Goal: Task Accomplishment & Management: Use online tool/utility

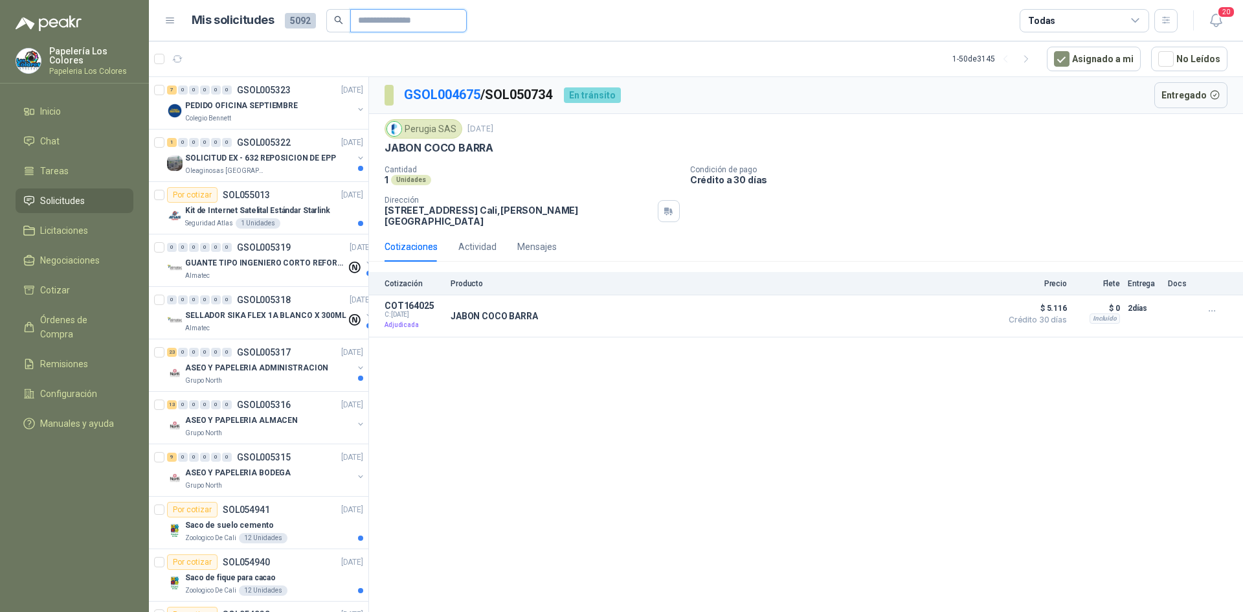
click at [400, 23] on input "text" at bounding box center [403, 21] width 91 height 22
type input "****"
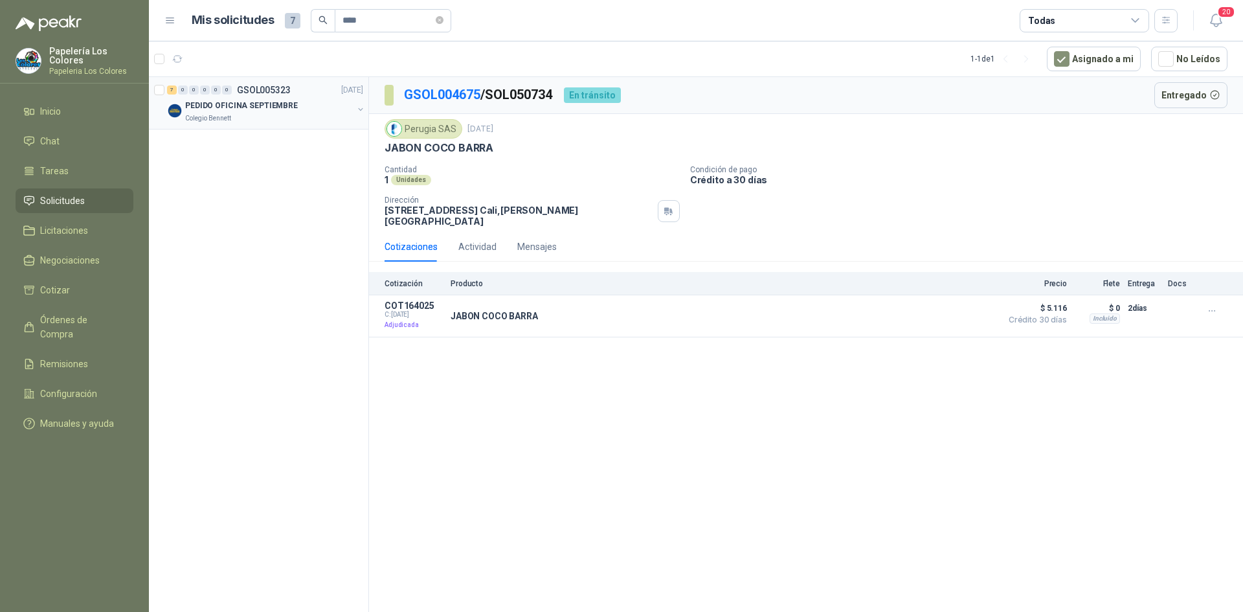
click at [314, 105] on div "PEDIDO OFICINA SEPTIEMBRE" at bounding box center [269, 106] width 168 height 16
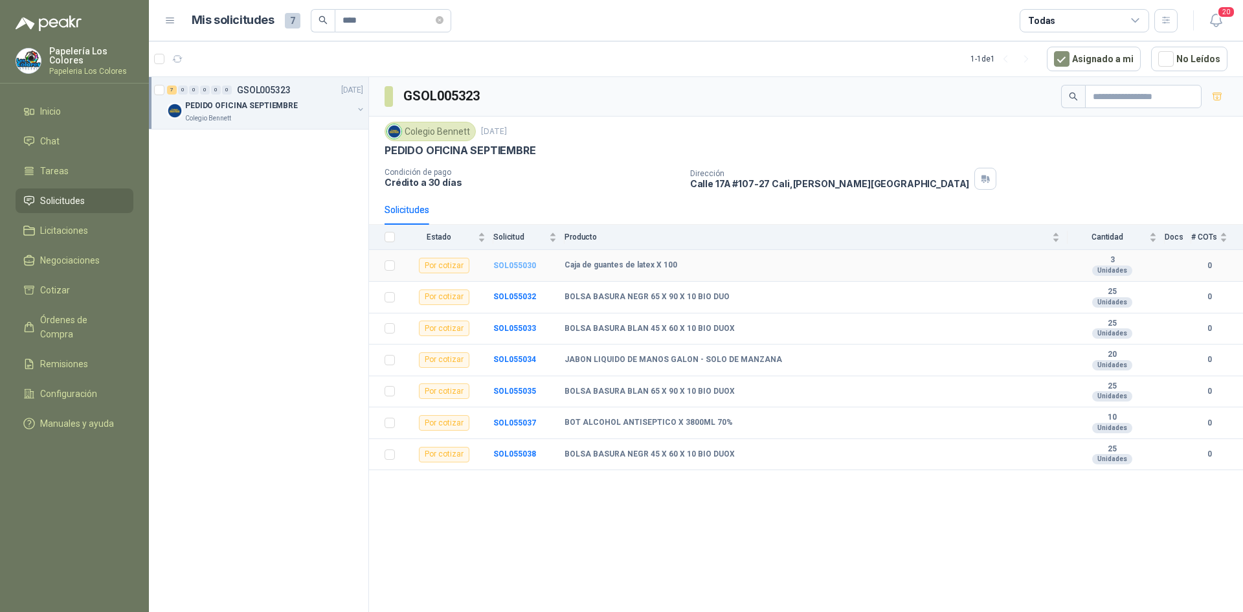
click at [501, 269] on b "SOL055030" at bounding box center [514, 265] width 43 height 9
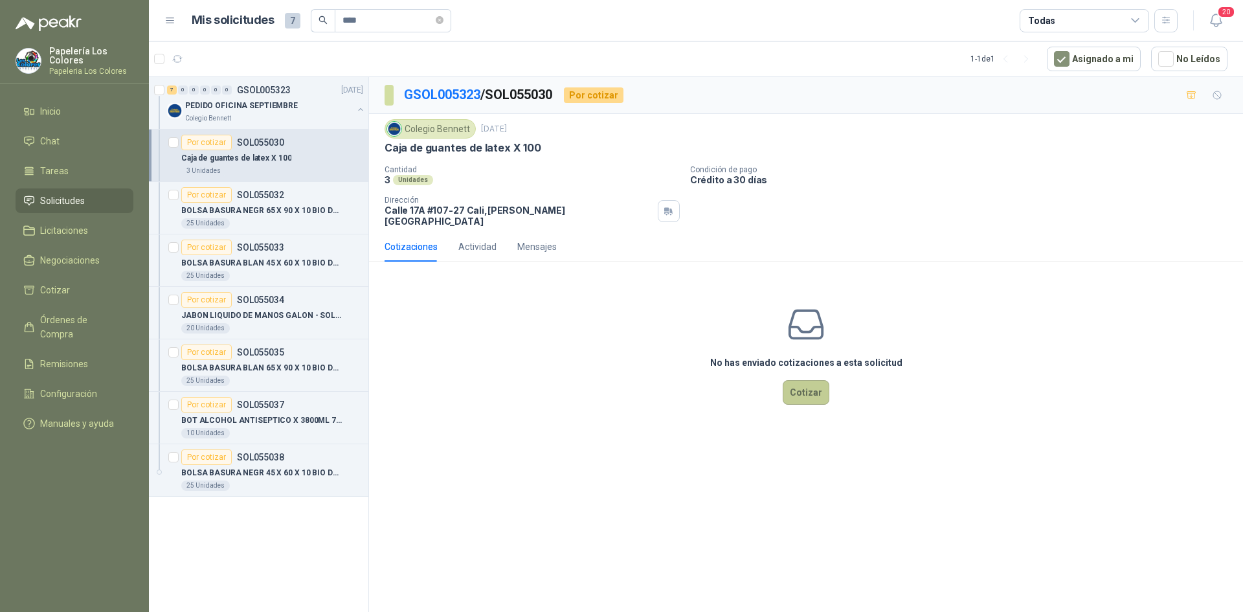
click at [810, 380] on button "Cotizar" at bounding box center [805, 392] width 47 height 25
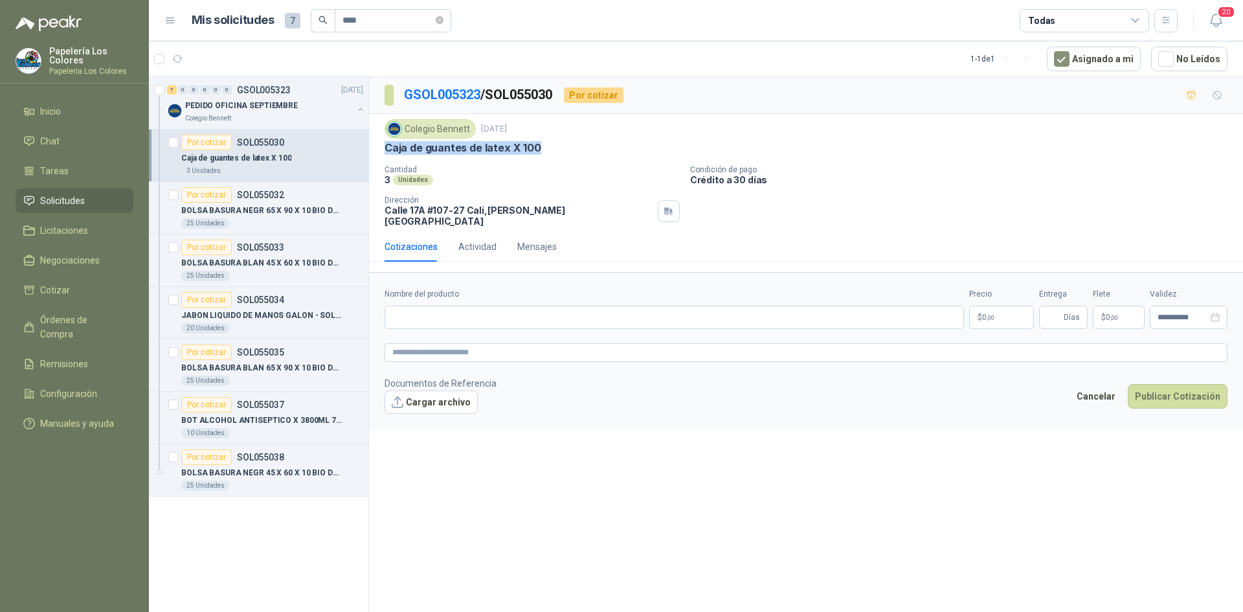
drag, startPoint x: 533, startPoint y: 149, endPoint x: 384, endPoint y: 155, distance: 149.0
click at [384, 155] on div "Colegio [PERSON_NAME] [DATE] Caja de guantes de latex X 100 Cantidad 3 Unidades…" at bounding box center [805, 172] width 843 height 107
copy p "Caja de guantes de latex X 100"
click at [542, 313] on input "Nombre del producto" at bounding box center [673, 316] width 579 height 23
paste input "**********"
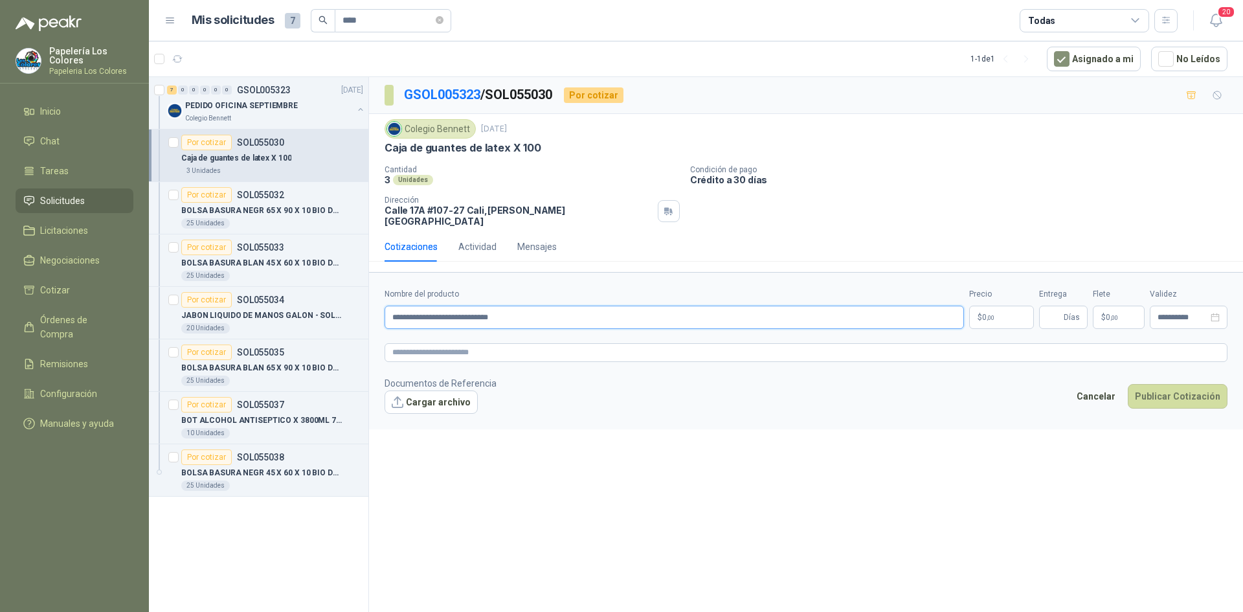
type input "**********"
click at [1004, 306] on body "Papelería Los Colores Papeleria Los Colores Inicio Chat Tareas Solicitudes Lici…" at bounding box center [621, 306] width 1243 height 612
drag, startPoint x: 535, startPoint y: 146, endPoint x: 378, endPoint y: 149, distance: 156.7
click at [378, 149] on div "Colegio [PERSON_NAME] [DATE] Caja de guantes de latex X 100 Cantidad 3 Unidades…" at bounding box center [806, 173] width 874 height 118
copy p "Caja de guantes de latex X 100"
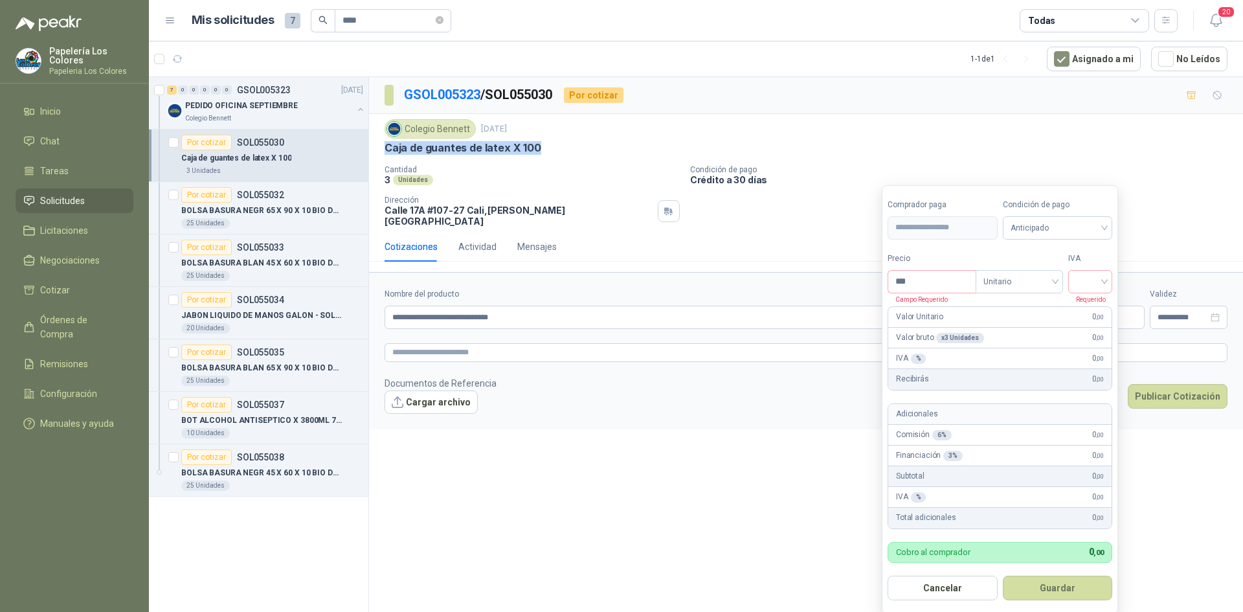
click at [998, 304] on body "Papelería Los Colores Papeleria Los Colores Inicio Chat Tareas Solicitudes Lici…" at bounding box center [621, 306] width 1243 height 612
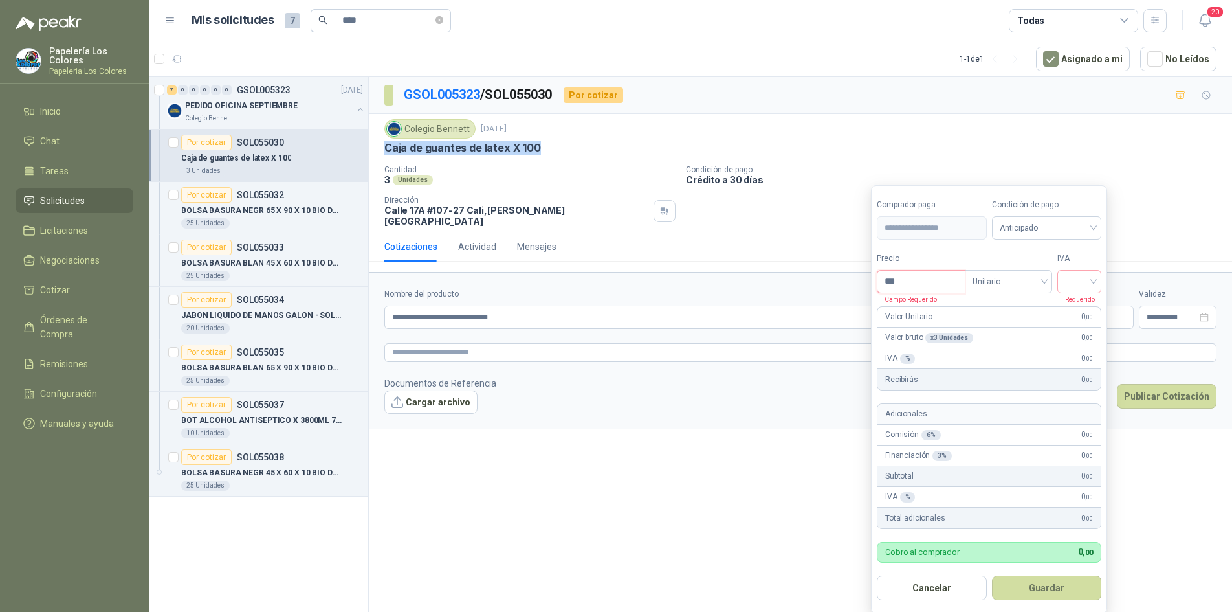
click at [953, 281] on input "***" at bounding box center [921, 282] width 87 height 22
type input "********"
click at [1029, 224] on span "Anticipado" at bounding box center [1047, 227] width 94 height 19
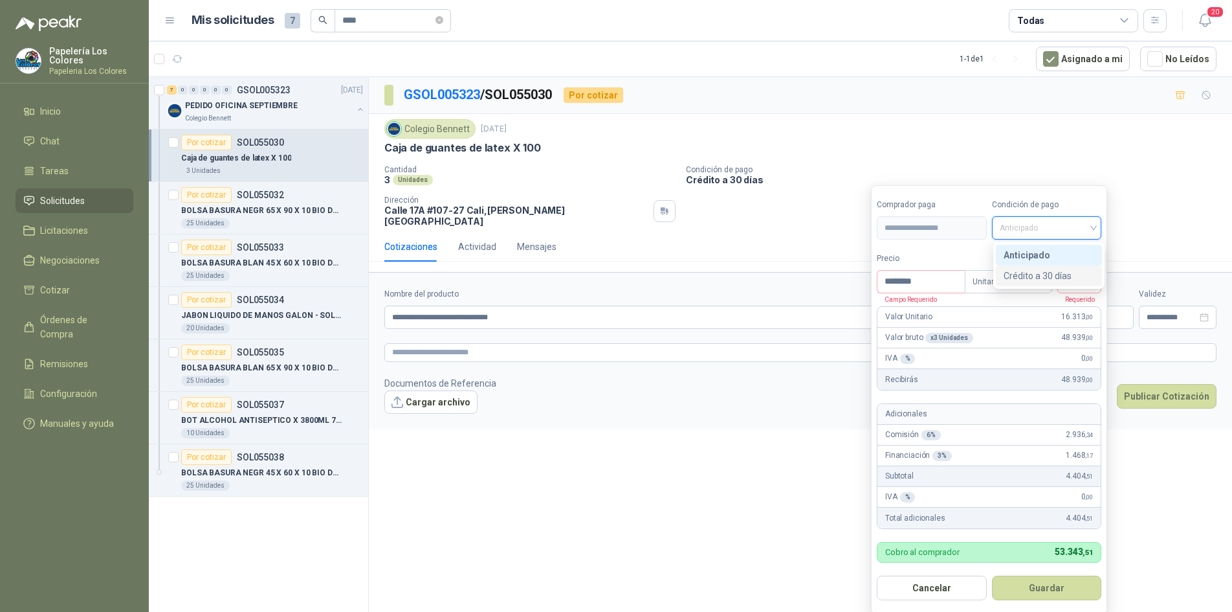
click at [1026, 270] on div "Crédito a 30 días" at bounding box center [1049, 276] width 91 height 14
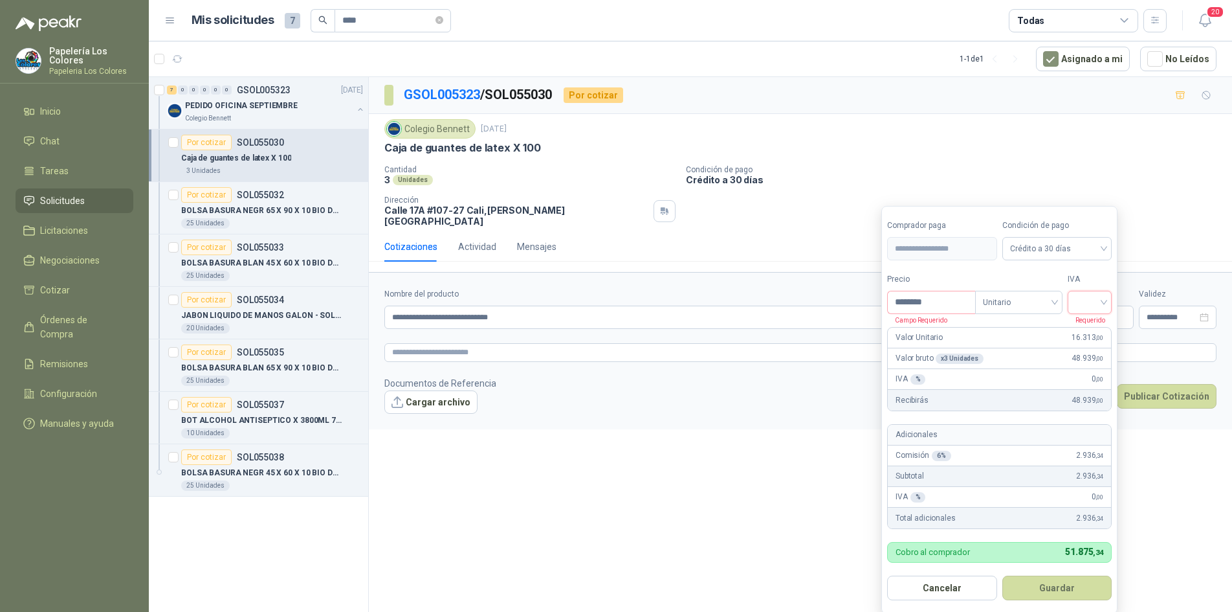
click at [1101, 296] on input "search" at bounding box center [1090, 300] width 28 height 19
click at [1085, 329] on div "19%" at bounding box center [1093, 329] width 24 height 14
click at [1043, 582] on button "Guardar" at bounding box center [1059, 587] width 111 height 25
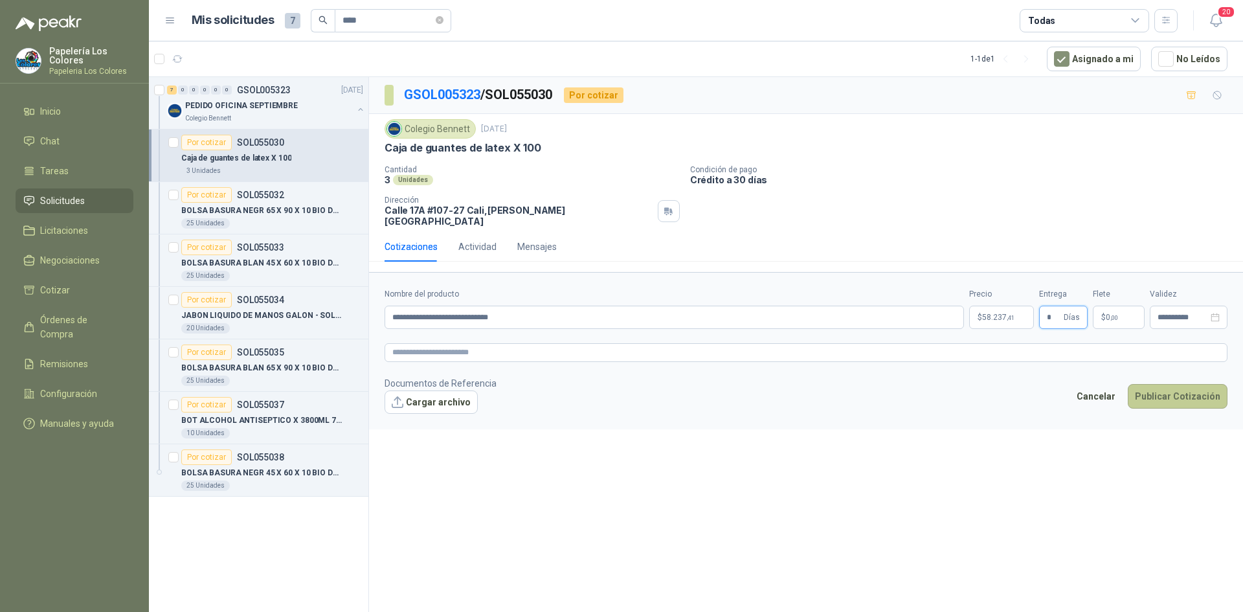
type input "*"
click at [1161, 387] on button "Publicar Cotización" at bounding box center [1177, 396] width 100 height 25
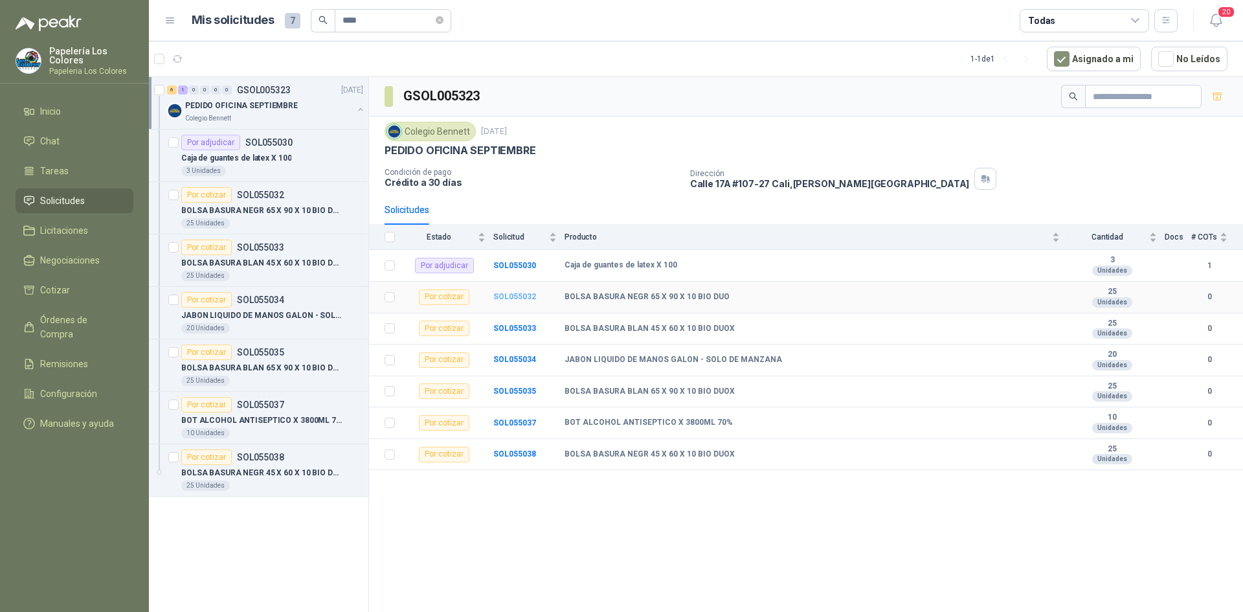
click at [511, 296] on b "SOL055032" at bounding box center [514, 296] width 43 height 9
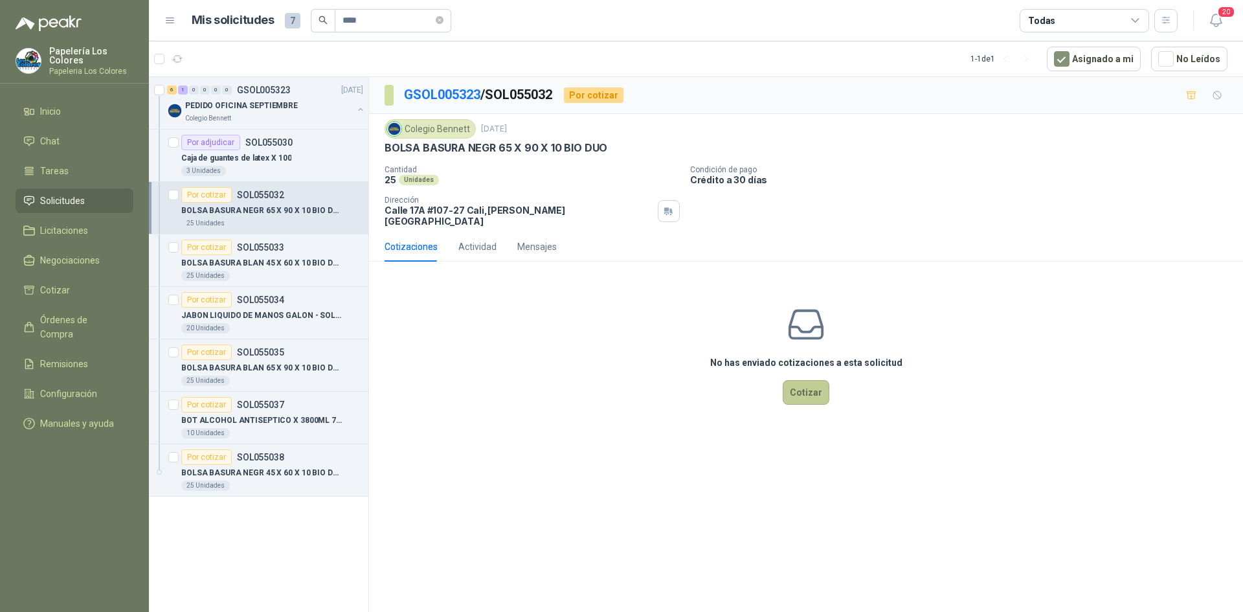
click at [807, 381] on button "Cotizar" at bounding box center [805, 392] width 47 height 25
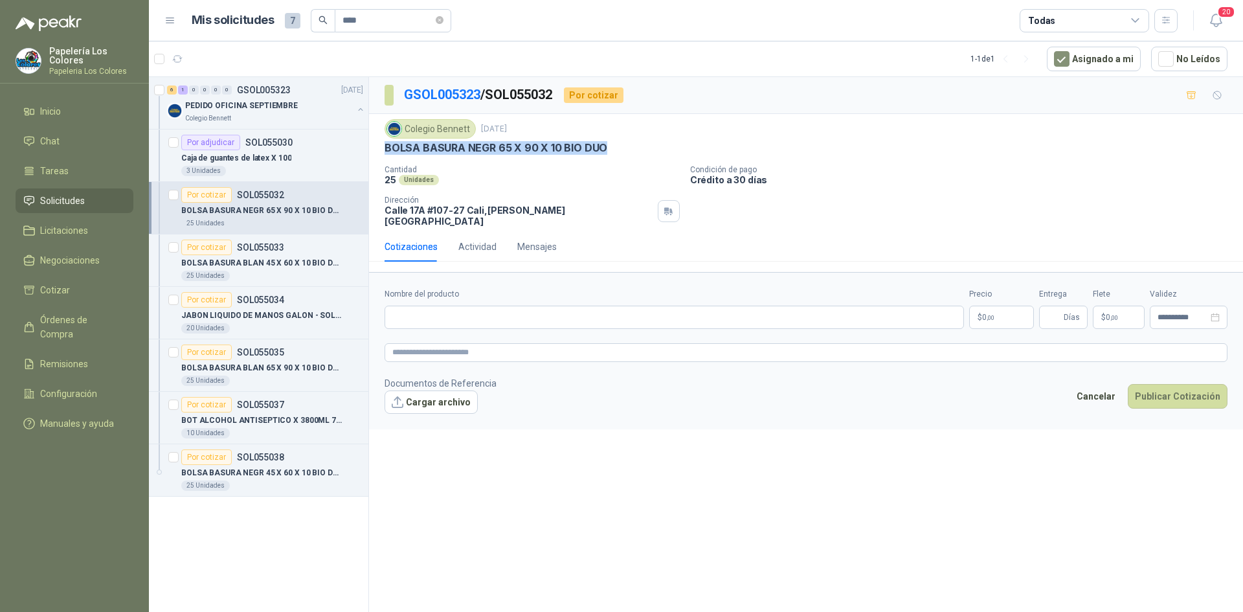
drag, startPoint x: 595, startPoint y: 146, endPoint x: 381, endPoint y: 147, distance: 214.9
click at [381, 147] on div "Colegio [PERSON_NAME] [DATE] BOLSA BASURA NEGR 65 X 90 X 10 BIO DUO Cantidad 2…" at bounding box center [806, 173] width 874 height 118
copy p "BOLSA BASURA NEGR 65 X 90 X 10 BIO DUO"
click at [588, 305] on input "Nombre del producto" at bounding box center [673, 316] width 579 height 23
paste input "**********"
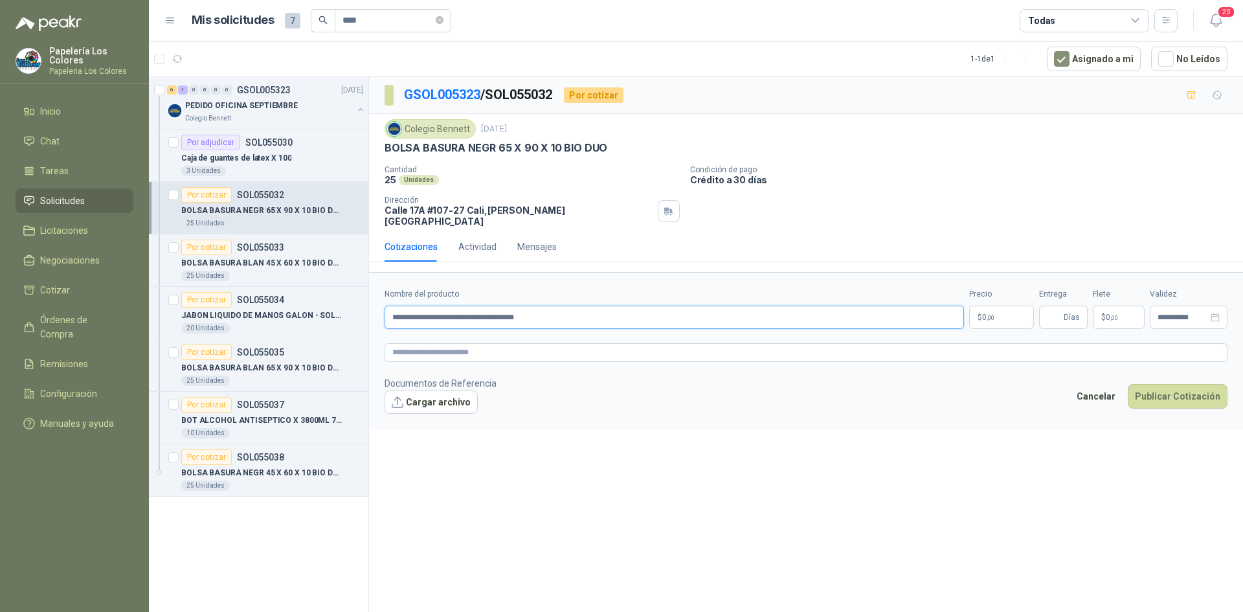
type input "**********"
click at [995, 309] on body "Papelería Los Colores Papeleria Los Colores Inicio Chat Tareas Solicitudes Lici…" at bounding box center [621, 306] width 1243 height 612
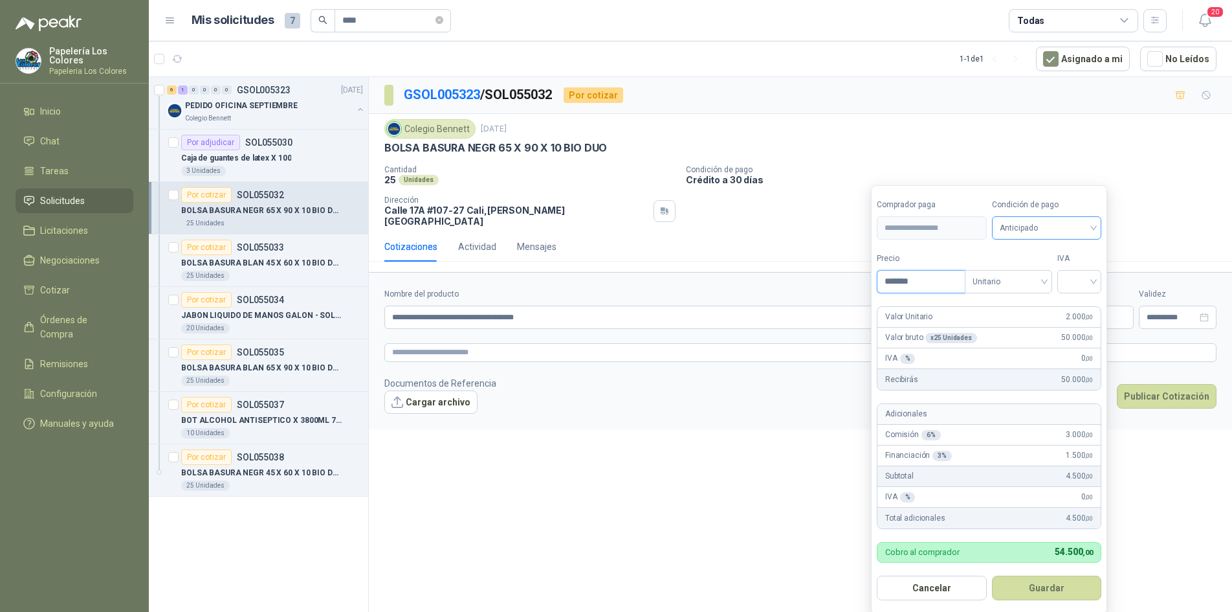
click at [1011, 232] on span "Anticipado" at bounding box center [1047, 227] width 94 height 19
type input "*******"
click at [1018, 272] on div "Crédito a 30 días" at bounding box center [1049, 276] width 91 height 14
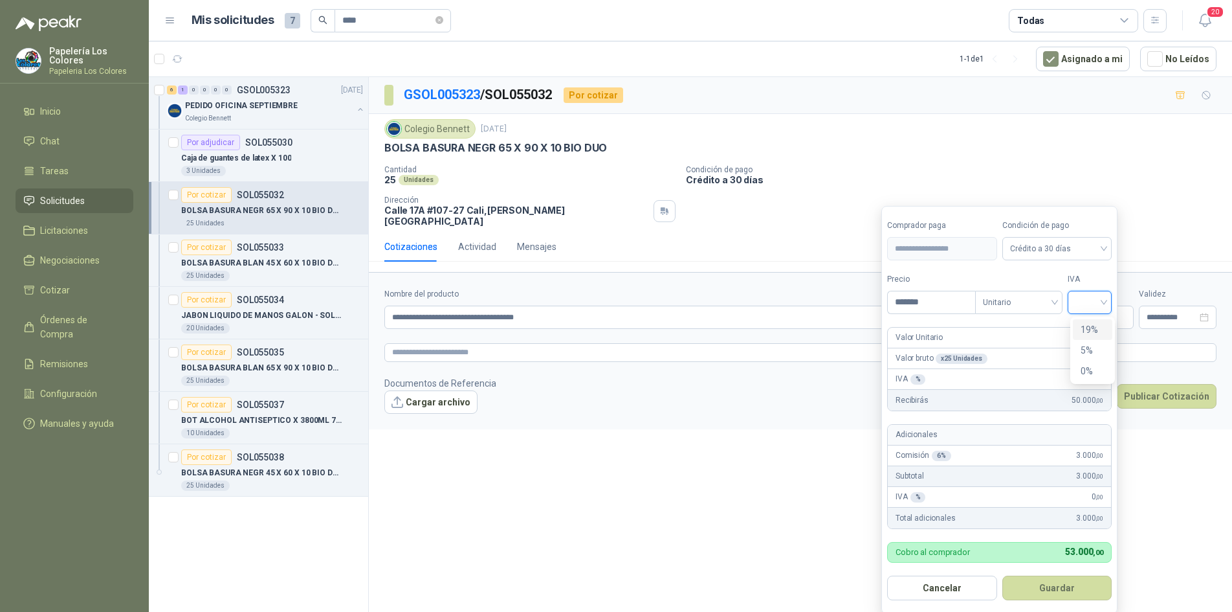
click at [1083, 296] on input "search" at bounding box center [1090, 300] width 28 height 19
click at [1092, 322] on div "19%" at bounding box center [1092, 329] width 39 height 21
click at [1035, 588] on button "Guardar" at bounding box center [1059, 587] width 111 height 25
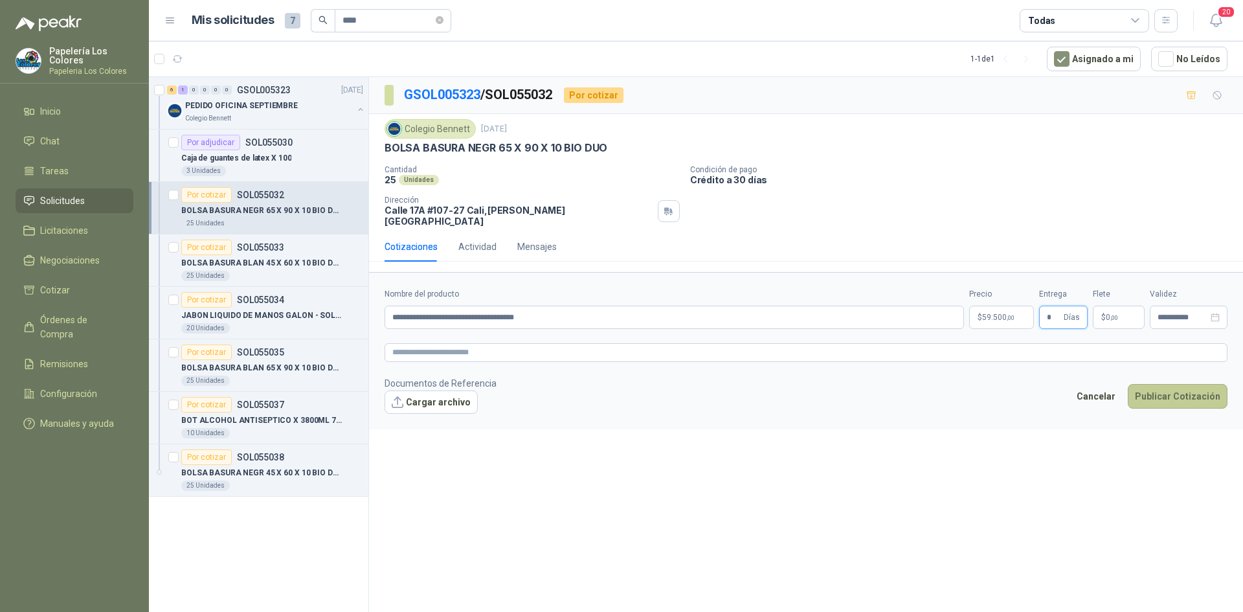
type input "*"
click at [1171, 384] on button "Publicar Cotización" at bounding box center [1177, 396] width 100 height 25
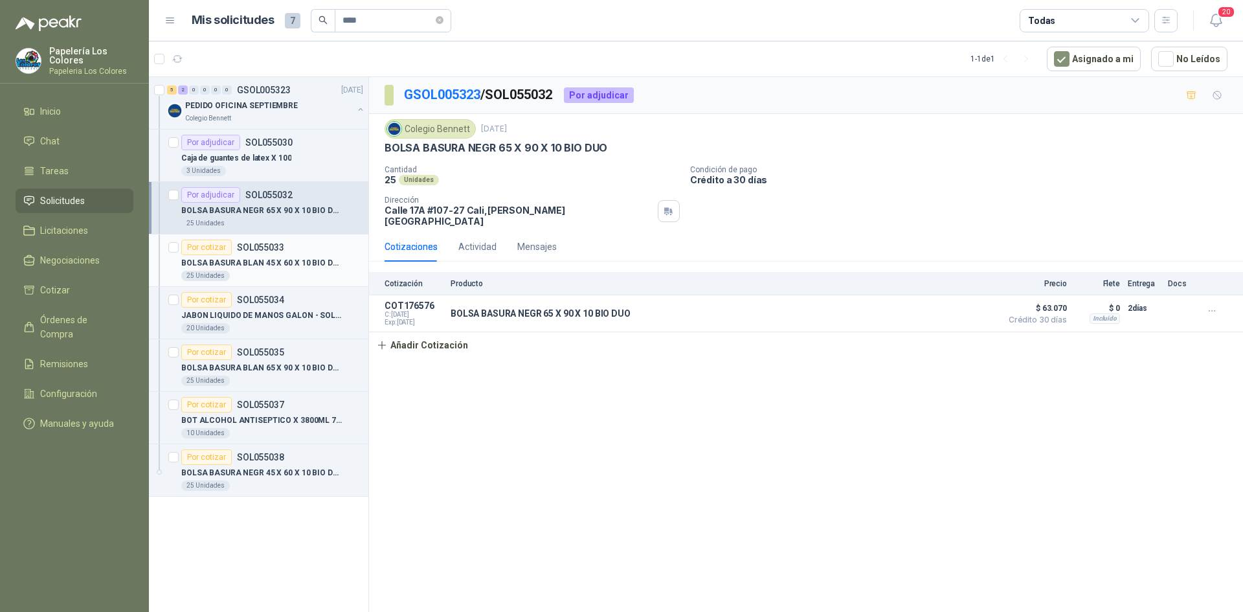
click at [199, 246] on div "Por cotizar" at bounding box center [206, 247] width 50 height 16
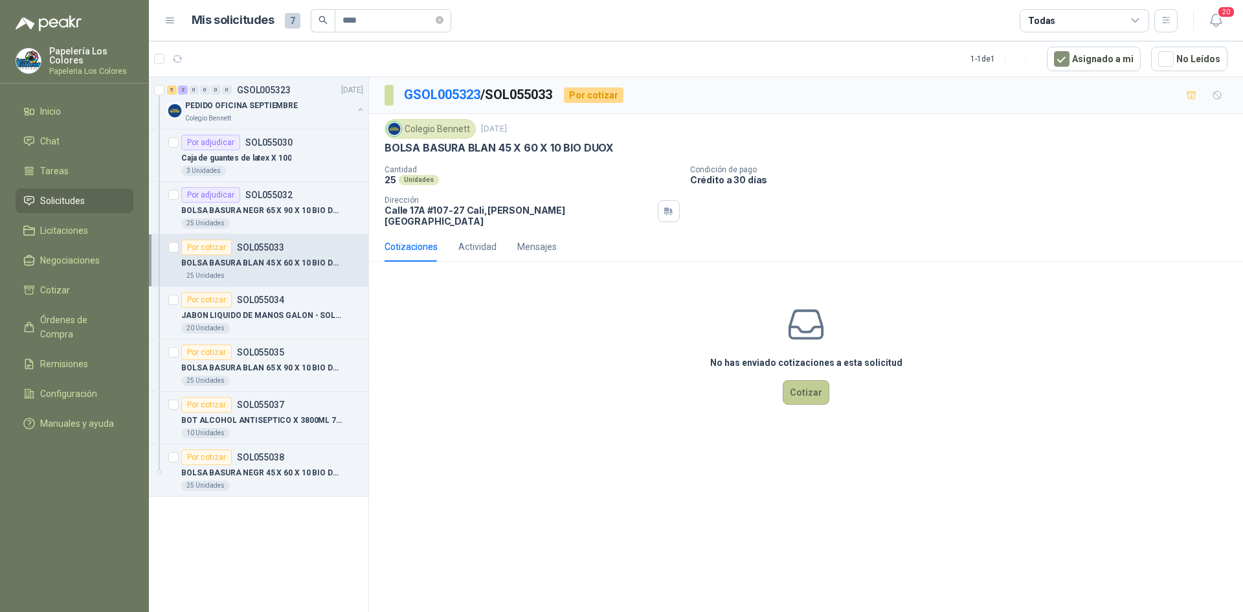
click at [807, 382] on button "Cotizar" at bounding box center [805, 392] width 47 height 25
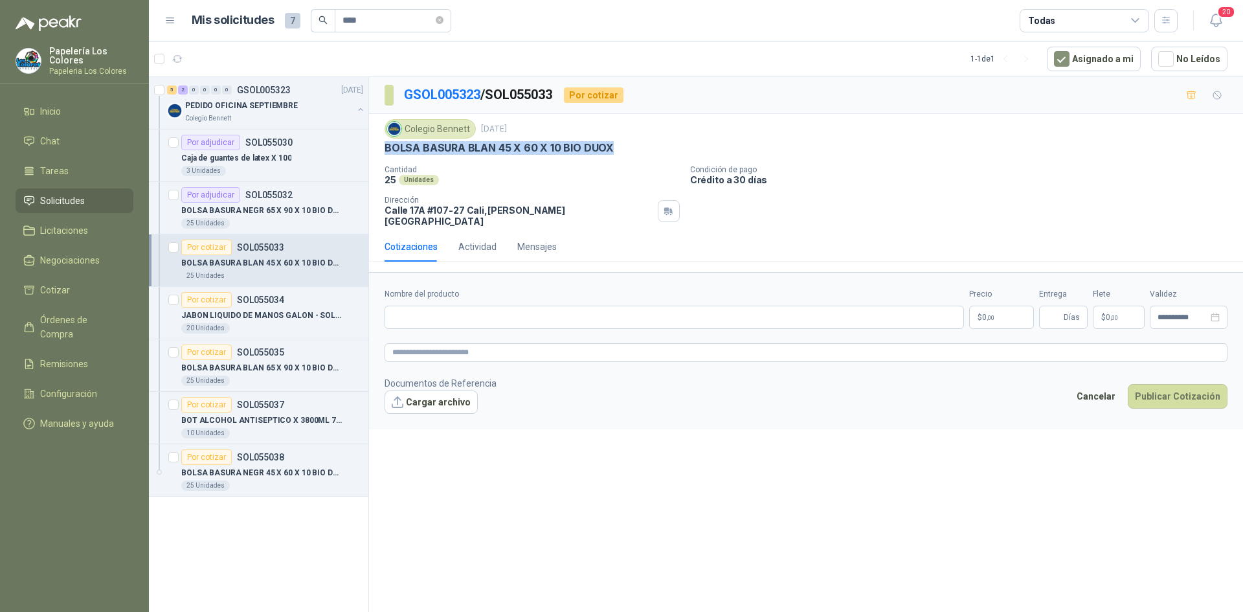
drag, startPoint x: 609, startPoint y: 148, endPoint x: 388, endPoint y: 148, distance: 221.3
click at [388, 148] on p "BOLSA BASURA BLAN 45 X 60 X 10 BIO DUOX" at bounding box center [498, 148] width 229 height 14
copy p "BOLSA BASURA BLAN 45 X 60 X 10 BIO DUOX"
click at [547, 305] on input "Nombre del producto" at bounding box center [673, 316] width 579 height 23
paste input "**********"
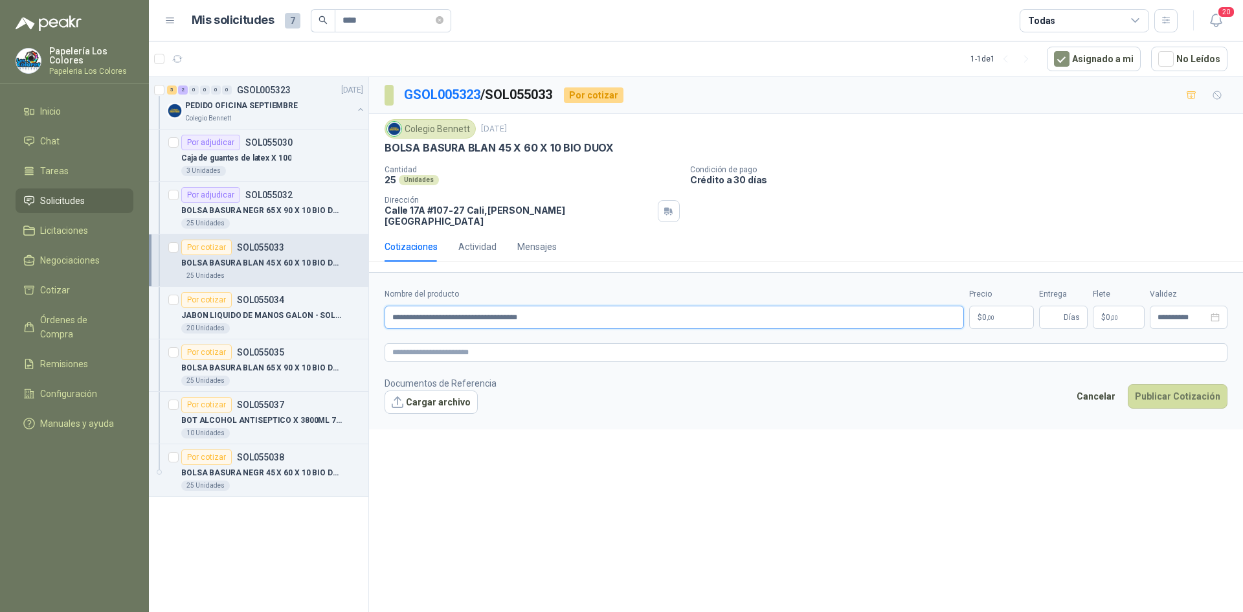
type input "**********"
click at [993, 307] on body "Papelería Los Colores Papeleria Los Colores Inicio Chat Tareas Solicitudes Lici…" at bounding box center [621, 306] width 1243 height 612
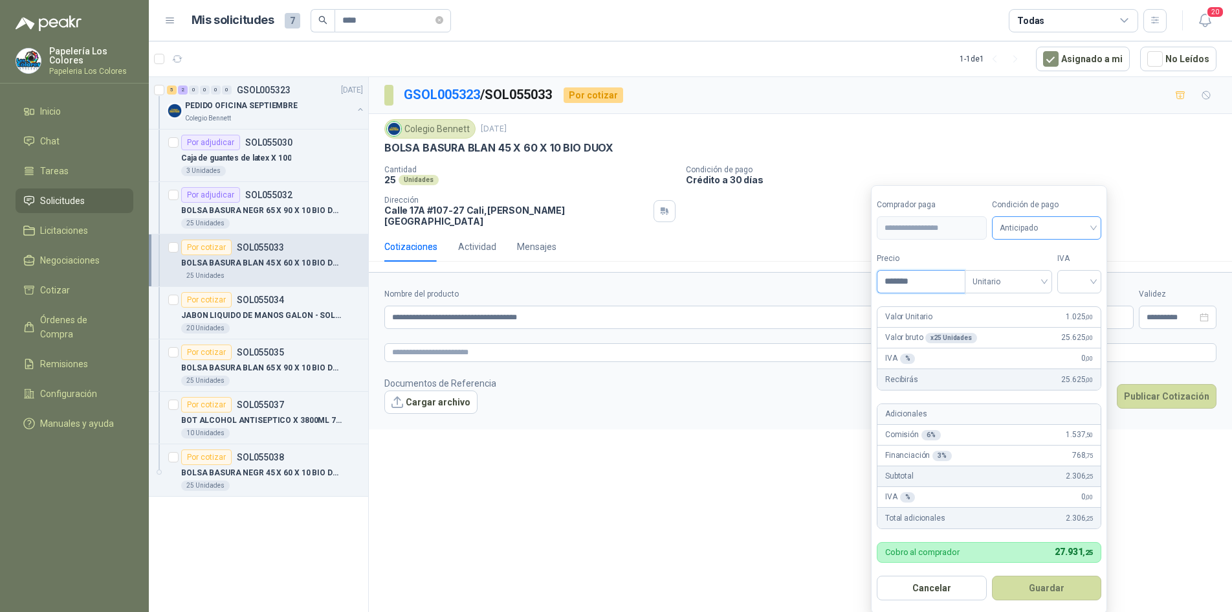
type input "*******"
click at [1084, 217] on input "search" at bounding box center [1047, 226] width 94 height 19
click at [1056, 271] on div "Crédito a 30 días" at bounding box center [1049, 276] width 91 height 14
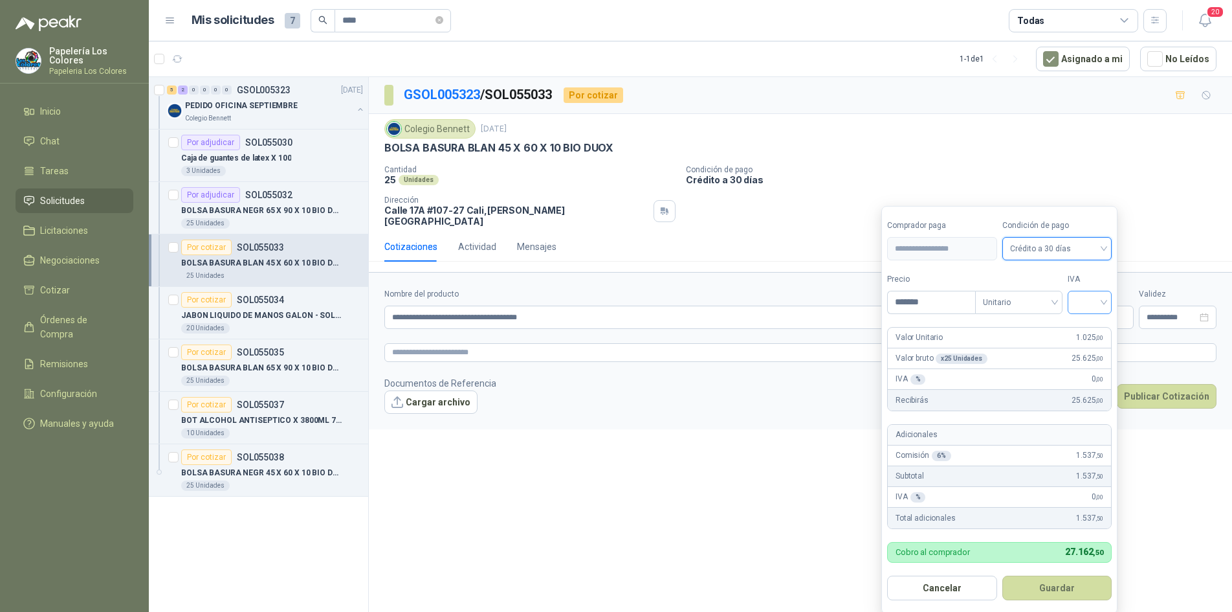
click at [1094, 303] on input "search" at bounding box center [1090, 300] width 28 height 19
click at [1091, 325] on div "19%" at bounding box center [1093, 329] width 24 height 14
click at [1072, 582] on button "Guardar" at bounding box center [1059, 587] width 111 height 25
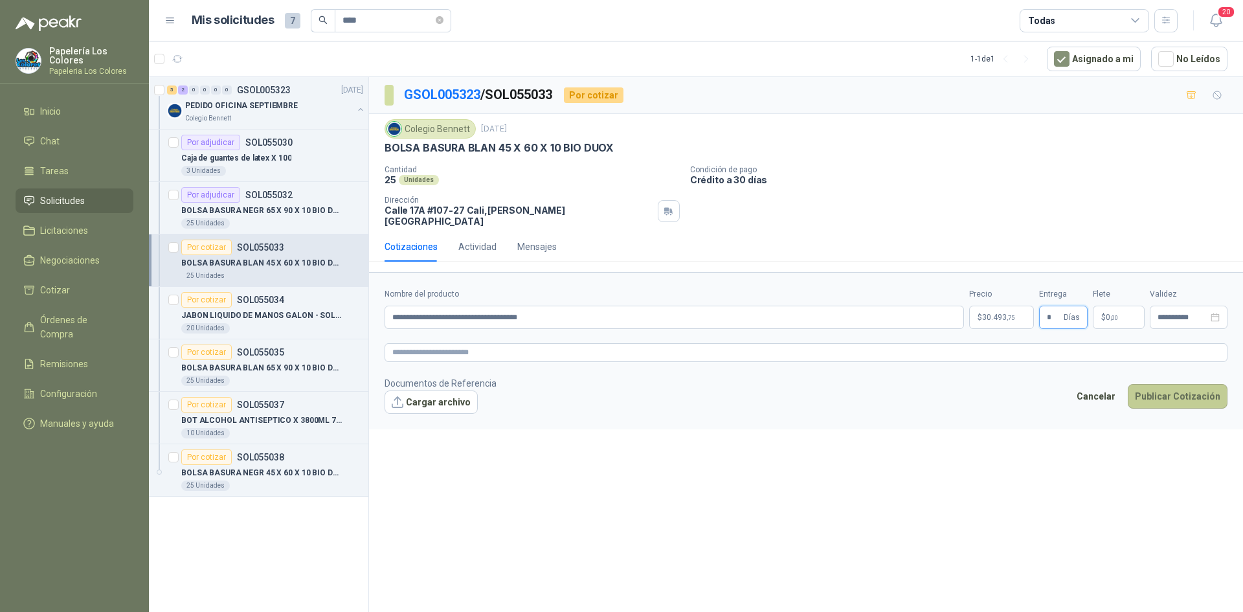
type input "*"
click at [1170, 384] on button "Publicar Cotización" at bounding box center [1177, 396] width 100 height 25
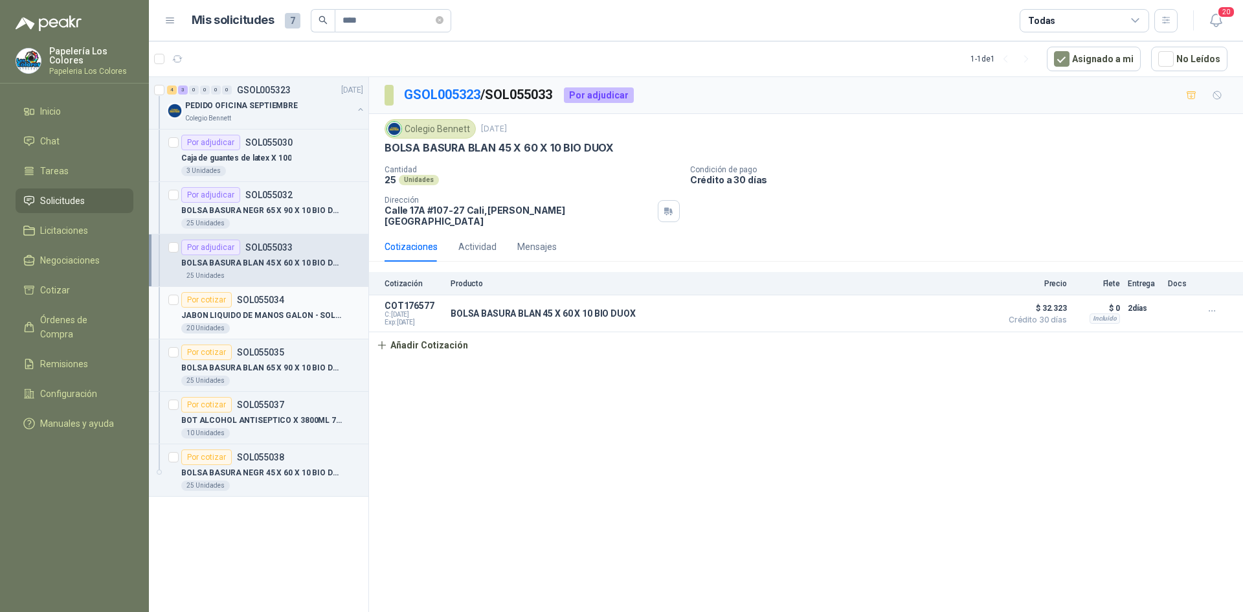
click at [202, 293] on div "Por cotizar" at bounding box center [206, 300] width 50 height 16
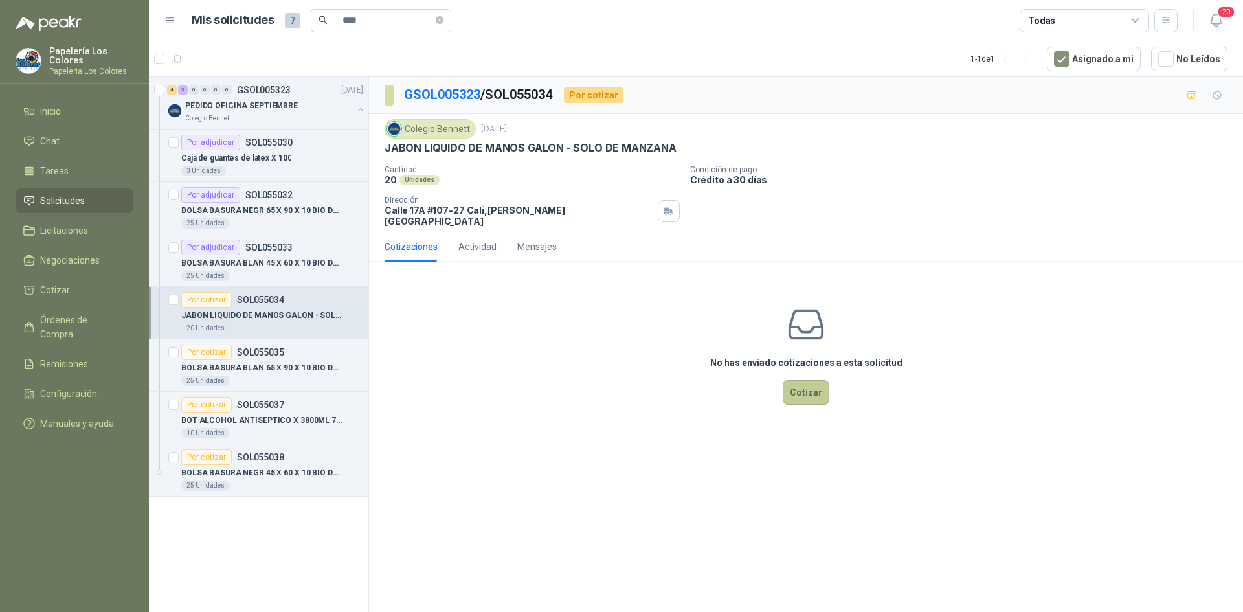
click at [813, 392] on button "Cotizar" at bounding box center [805, 392] width 47 height 25
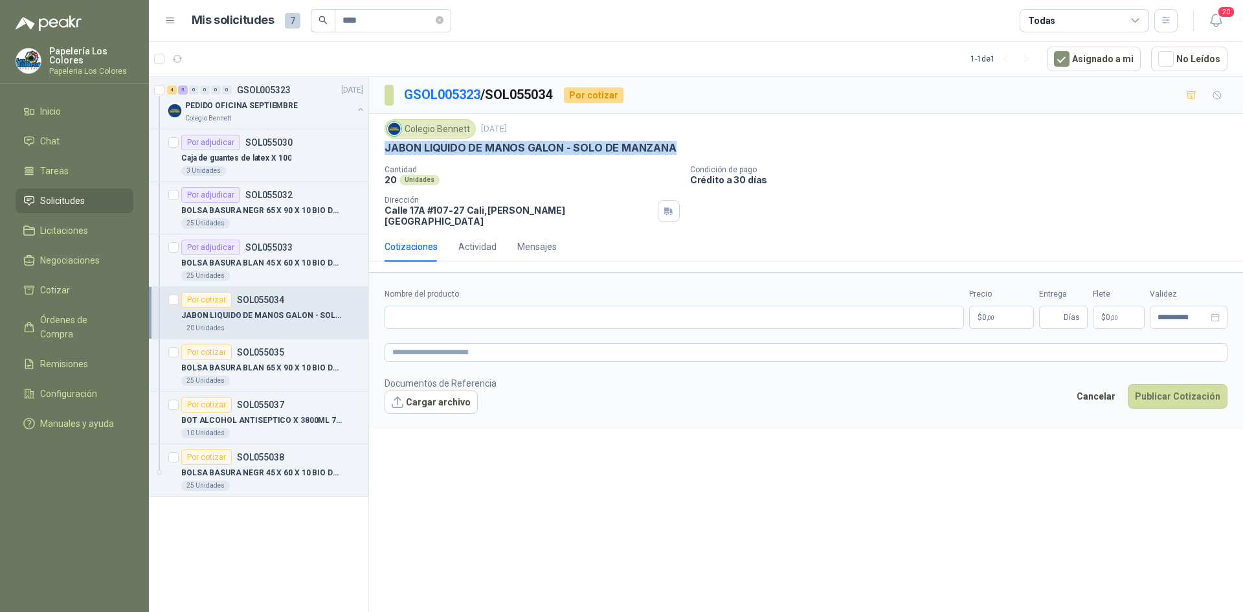
drag, startPoint x: 670, startPoint y: 147, endPoint x: 384, endPoint y: 149, distance: 286.1
click at [384, 149] on div "Colegio [PERSON_NAME] [DATE] JABON LIQUIDO DE MANOS GALON - SOLO DE MANZANA Can…" at bounding box center [806, 173] width 874 height 118
copy p "JABON LIQUIDO DE MANOS GALON - SOLO DE MANZANA"
click at [541, 305] on input "Nombre del producto" at bounding box center [673, 316] width 579 height 23
paste input "**********"
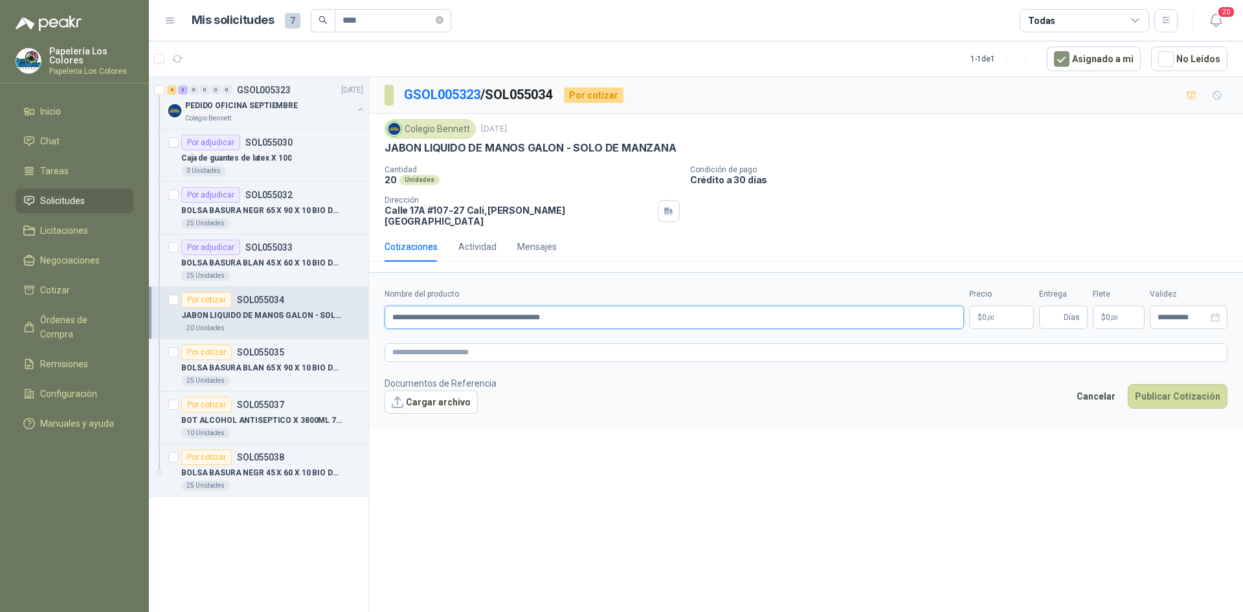
type input "**********"
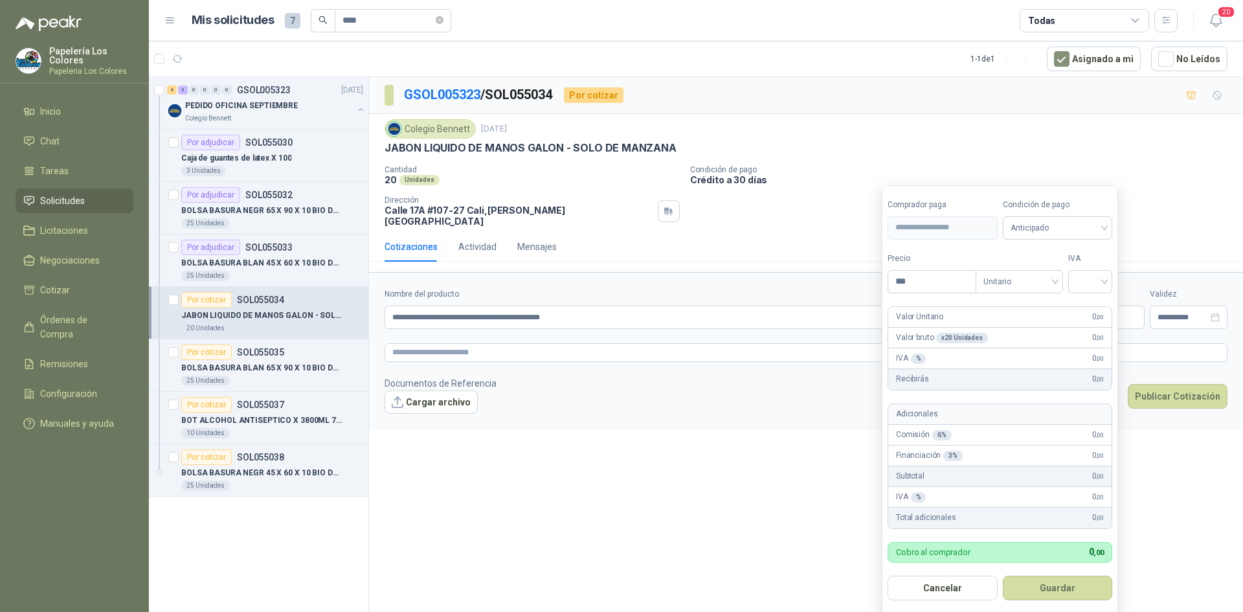
click at [1012, 309] on body "Papelería Los Colores Papeleria Los Colores Inicio Chat Tareas Solicitudes Lici…" at bounding box center [621, 306] width 1243 height 612
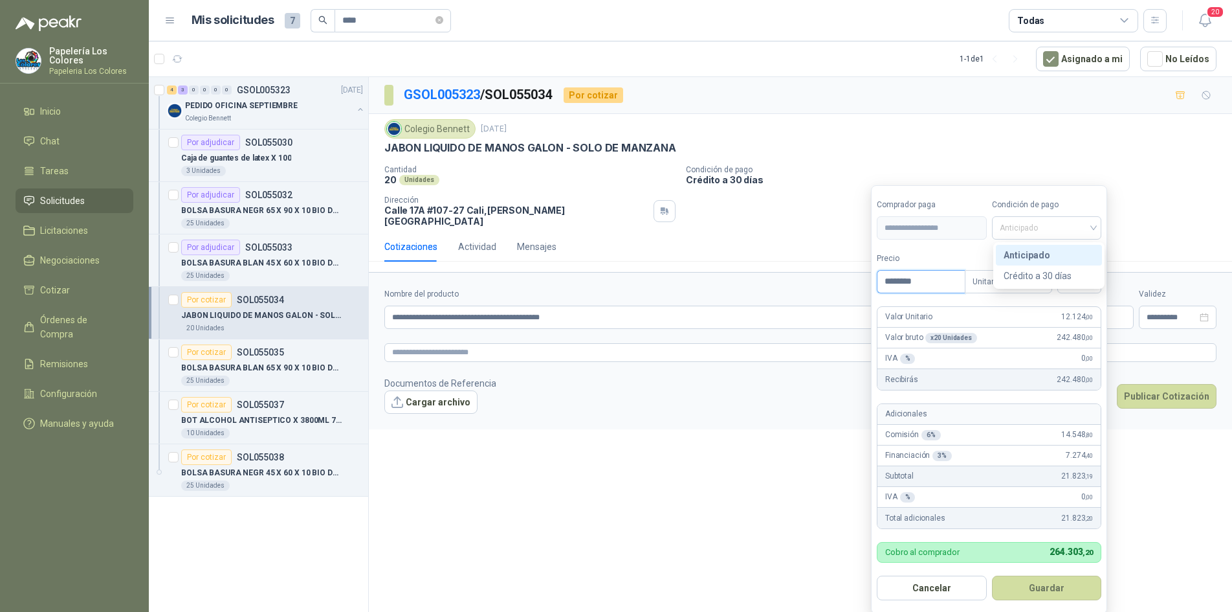
drag, startPoint x: 1063, startPoint y: 225, endPoint x: 1059, endPoint y: 269, distance: 44.1
click at [1062, 225] on span "Anticipado" at bounding box center [1047, 227] width 94 height 19
type input "********"
click at [1059, 272] on div "Crédito a 30 días" at bounding box center [1049, 276] width 91 height 14
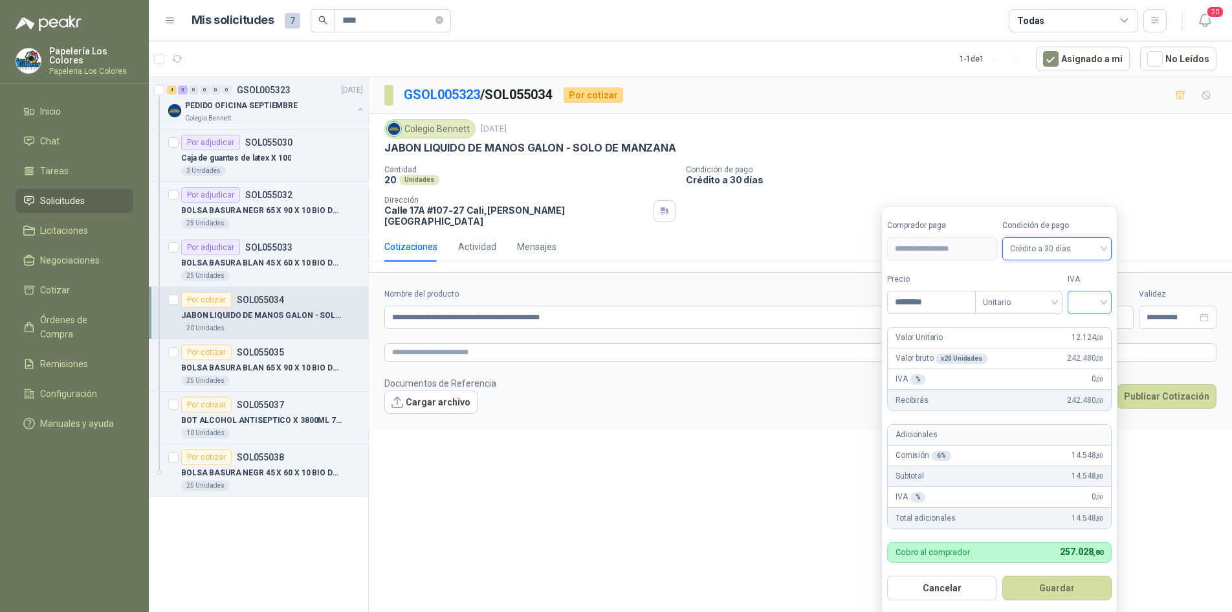
click at [1079, 296] on input "search" at bounding box center [1090, 300] width 28 height 19
click at [1093, 327] on div "19%" at bounding box center [1093, 329] width 24 height 14
click at [1057, 598] on button "Guardar" at bounding box center [1059, 587] width 111 height 25
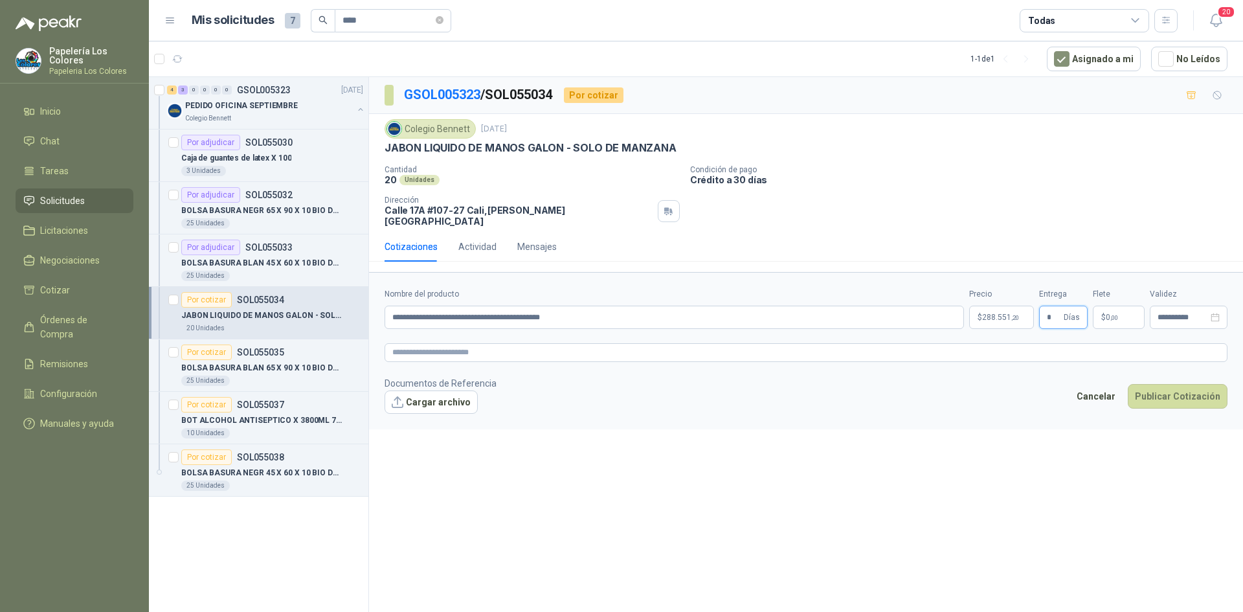
type input "*"
click at [1178, 384] on button "Publicar Cotización" at bounding box center [1177, 396] width 100 height 25
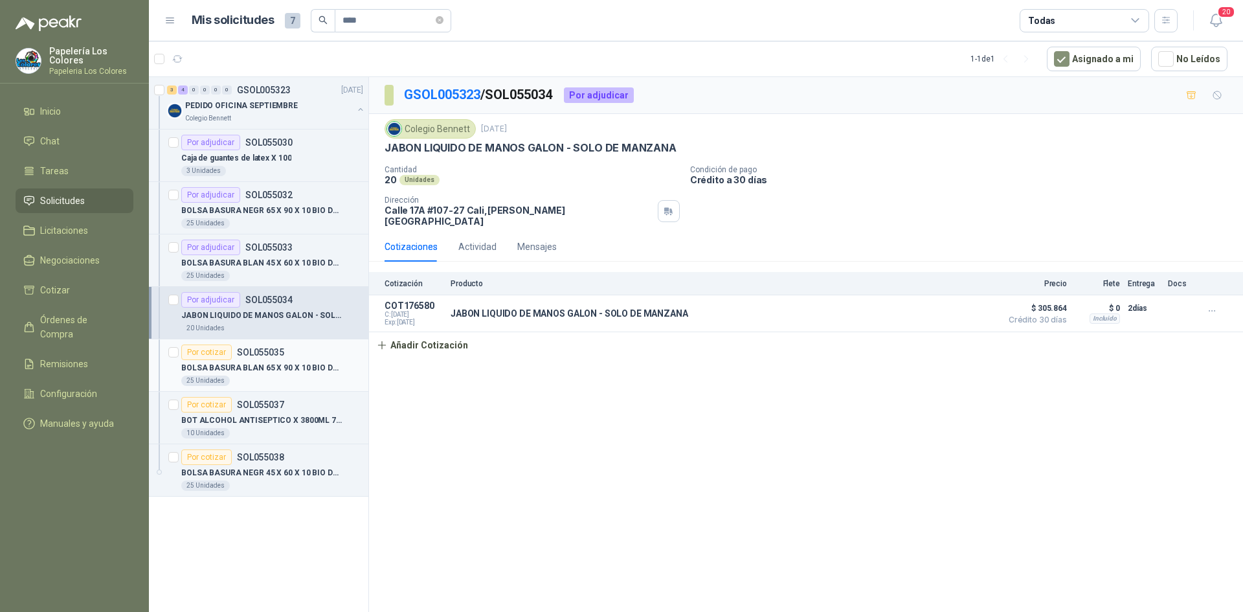
click at [199, 350] on div "Por cotizar" at bounding box center [206, 352] width 50 height 16
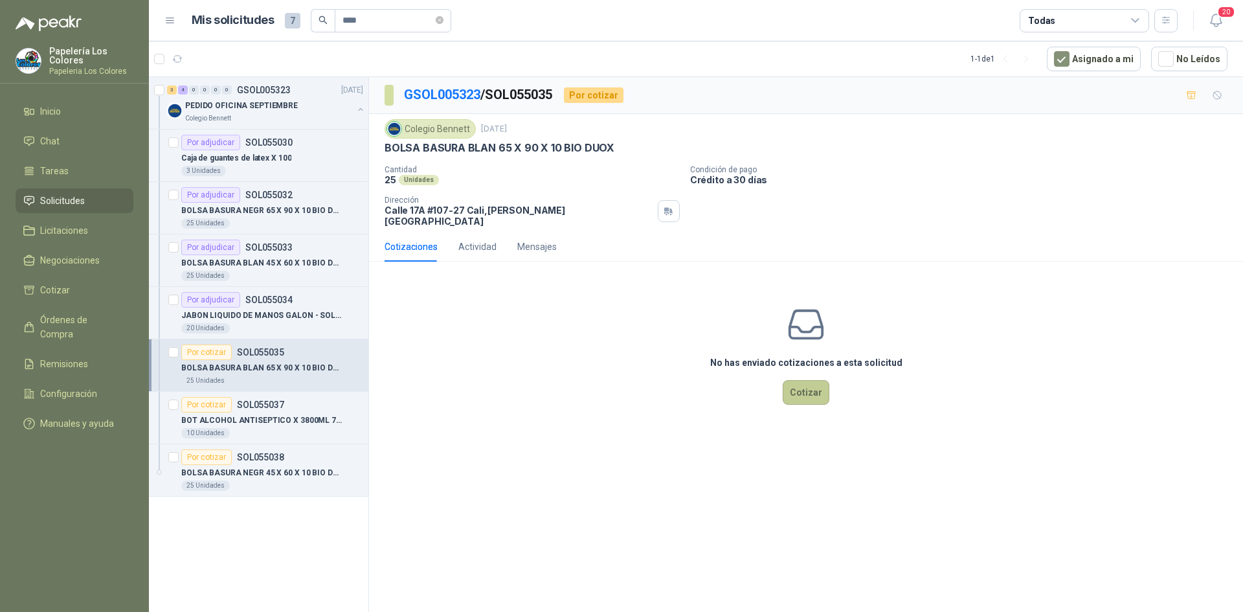
click at [799, 382] on button "Cotizar" at bounding box center [805, 392] width 47 height 25
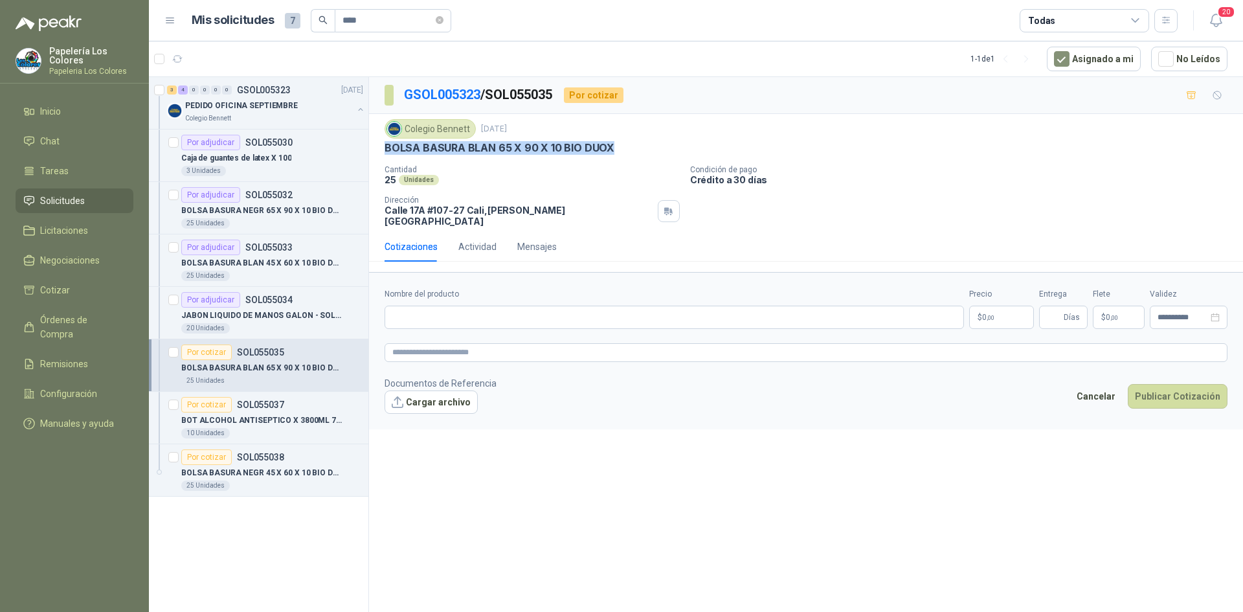
drag, startPoint x: 608, startPoint y: 148, endPoint x: 385, endPoint y: 151, distance: 222.6
click at [385, 151] on p "BOLSA BASURA BLAN 65 X 90 X 10 BIO DUOX" at bounding box center [499, 148] width 230 height 14
copy p "BOLSA BASURA BLAN 65 X 90 X 10 BIO DUOX"
click at [476, 309] on input "Nombre del producto" at bounding box center [673, 316] width 579 height 23
paste input "**********"
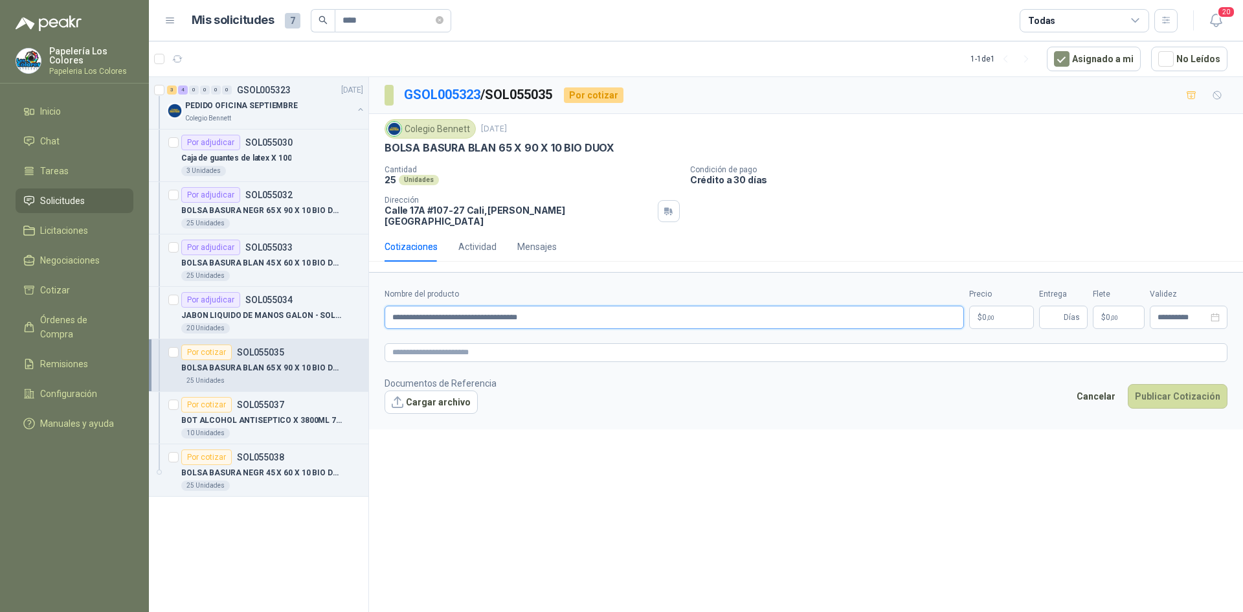
type input "**********"
click at [1009, 308] on body "Papelería Los Colores Papeleria Los Colores Inicio Chat Tareas Solicitudes Lici…" at bounding box center [621, 306] width 1243 height 612
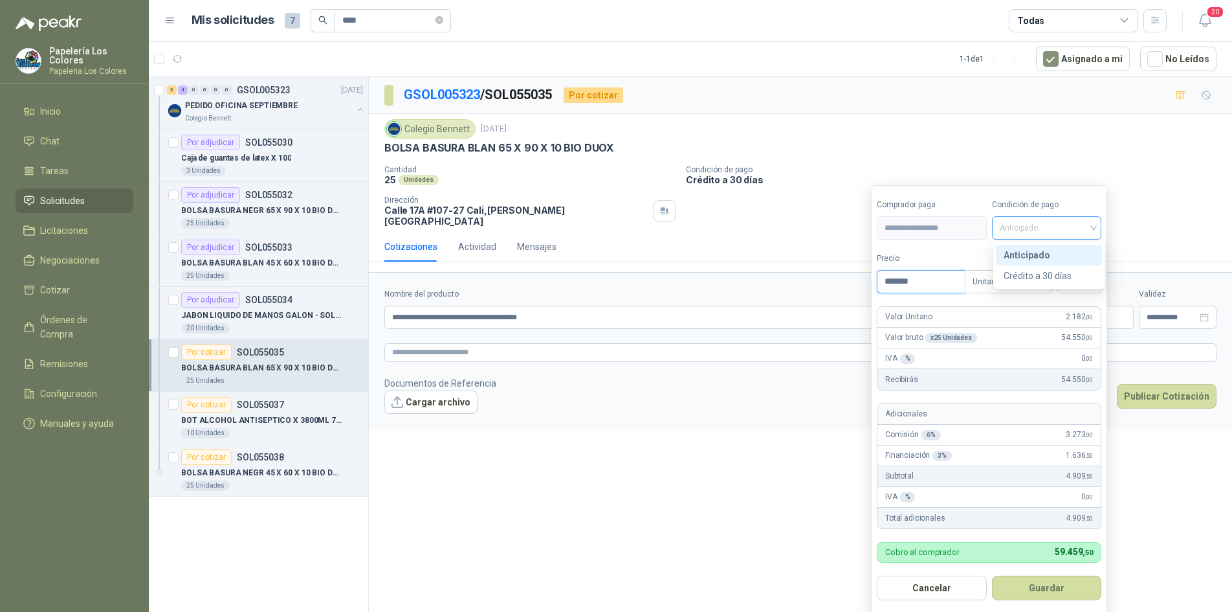
click at [1069, 228] on span "Anticipado" at bounding box center [1047, 227] width 94 height 19
type input "*******"
click at [1062, 270] on div "Crédito a 30 días" at bounding box center [1049, 276] width 91 height 14
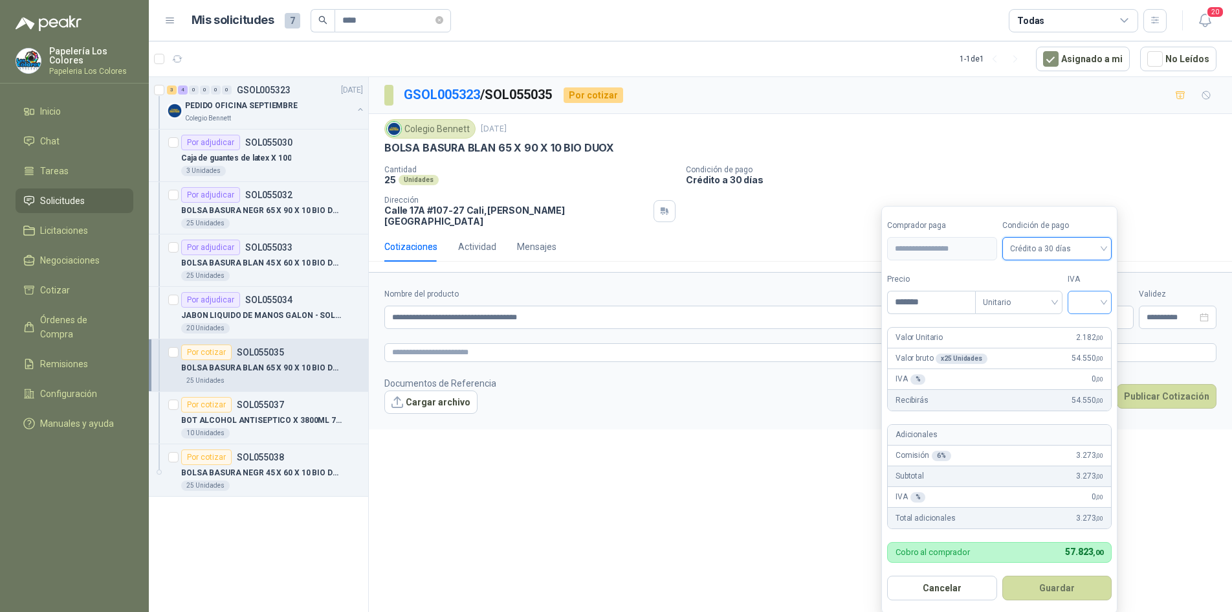
click at [1085, 300] on input "search" at bounding box center [1090, 300] width 28 height 19
click at [1090, 331] on div "19%" at bounding box center [1093, 329] width 24 height 14
click at [1063, 590] on button "Guardar" at bounding box center [1059, 587] width 111 height 25
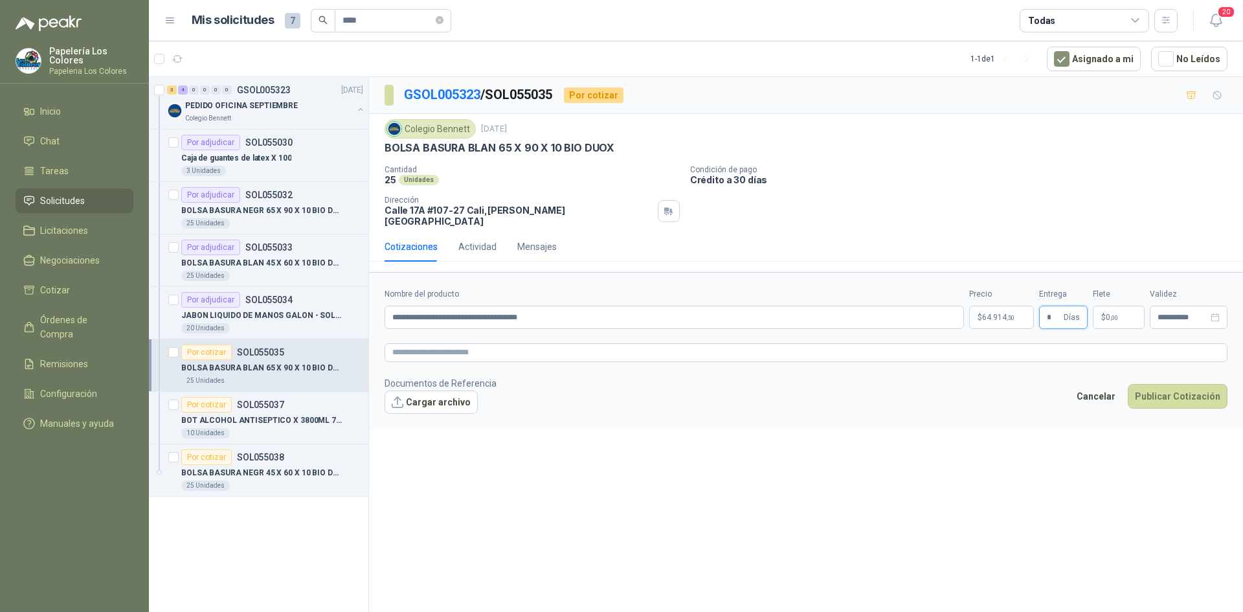
type input "*"
click at [1193, 384] on button "Publicar Cotización" at bounding box center [1177, 396] width 100 height 25
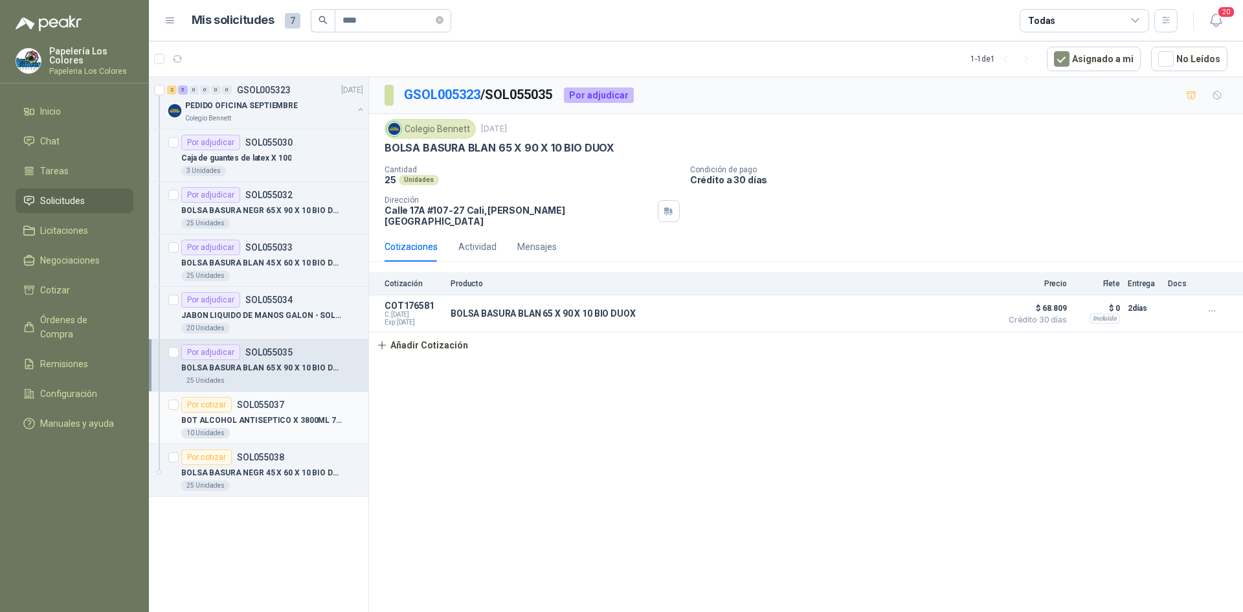
click at [204, 404] on div "Por cotizar" at bounding box center [206, 405] width 50 height 16
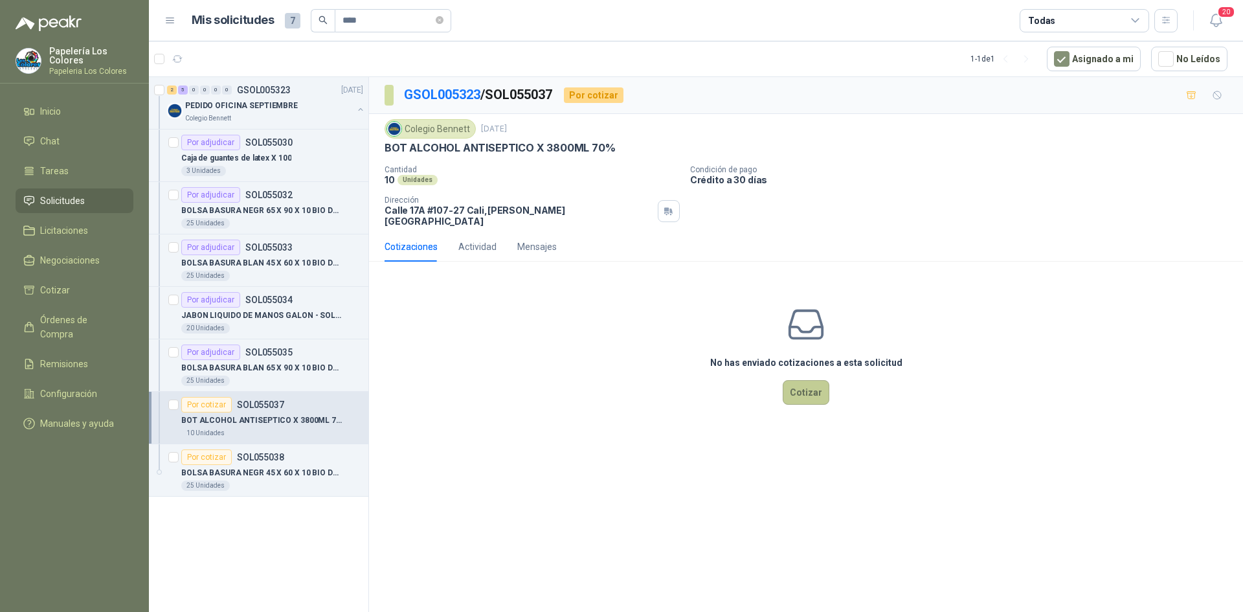
click at [804, 385] on button "Cotizar" at bounding box center [805, 392] width 47 height 25
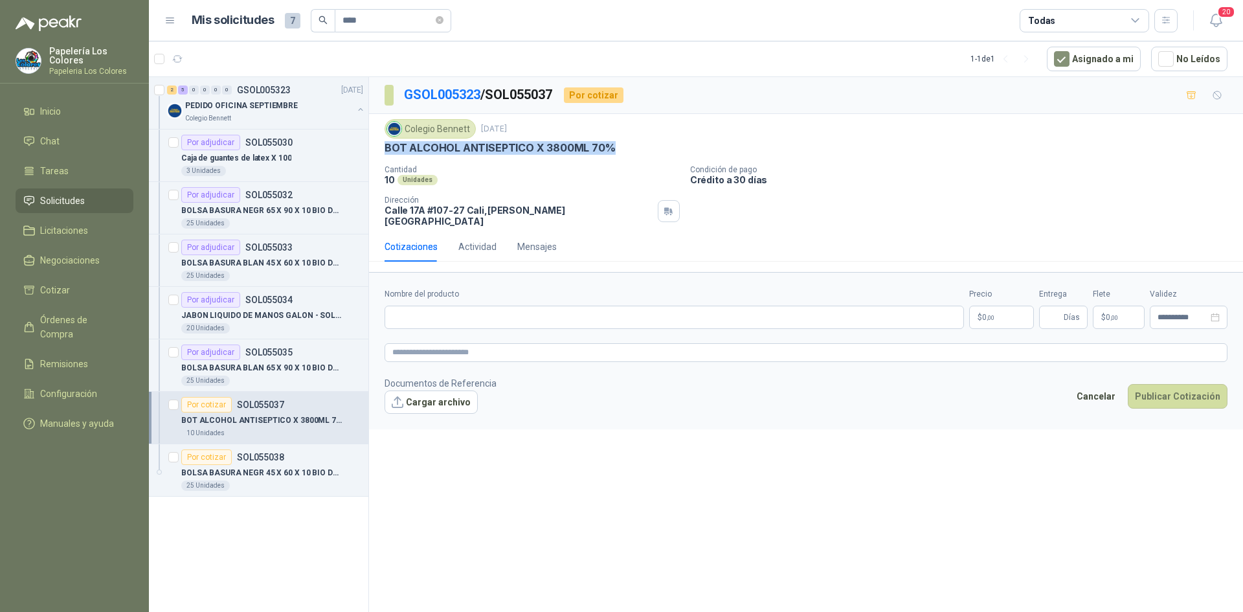
drag, startPoint x: 606, startPoint y: 148, endPoint x: 384, endPoint y: 151, distance: 222.0
click at [384, 151] on div "Colegio [PERSON_NAME] [DATE] BOT ALCOHOL ANTISEPTICO X 3800ML 70% Cantidad 10 U…" at bounding box center [806, 173] width 874 height 118
copy p "BOT ALCOHOL ANTISEPTICO X 3800ML 70%"
click at [491, 315] on input "Nombre del producto" at bounding box center [673, 316] width 579 height 23
paste input "**********"
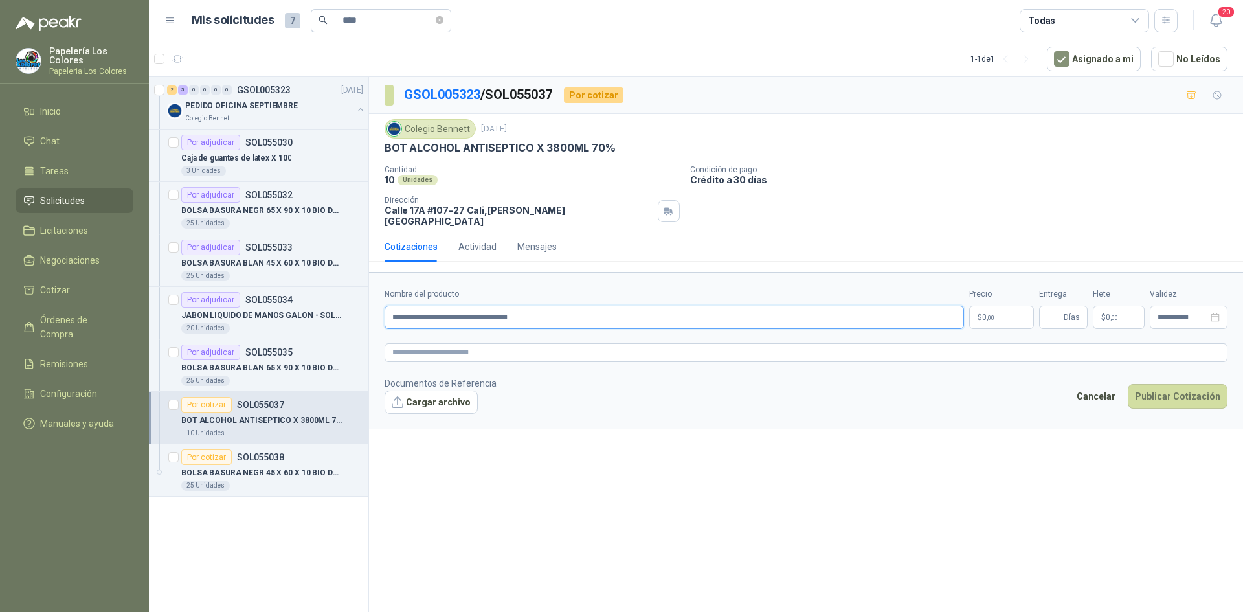
type input "**********"
click at [1003, 309] on body "Papelería Los Colores Papeleria Los Colores Inicio Chat Tareas Solicitudes Lici…" at bounding box center [621, 306] width 1243 height 612
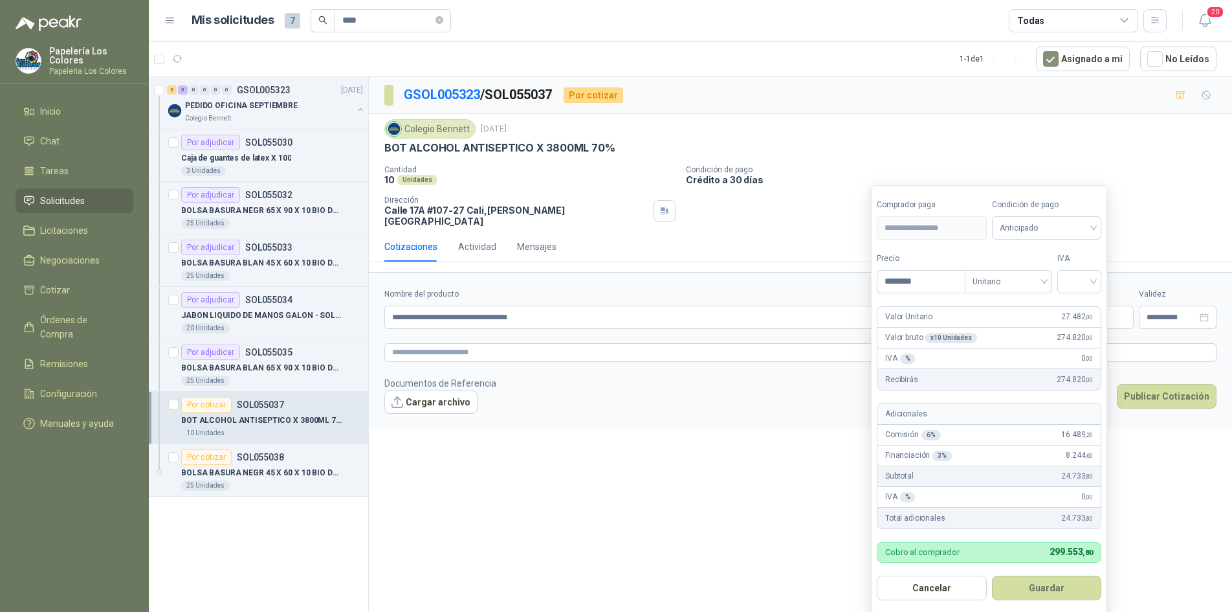
type input "********"
click at [1035, 227] on span "Anticipado" at bounding box center [1047, 227] width 94 height 19
click at [1028, 274] on div "Crédito a 30 días" at bounding box center [1049, 276] width 91 height 14
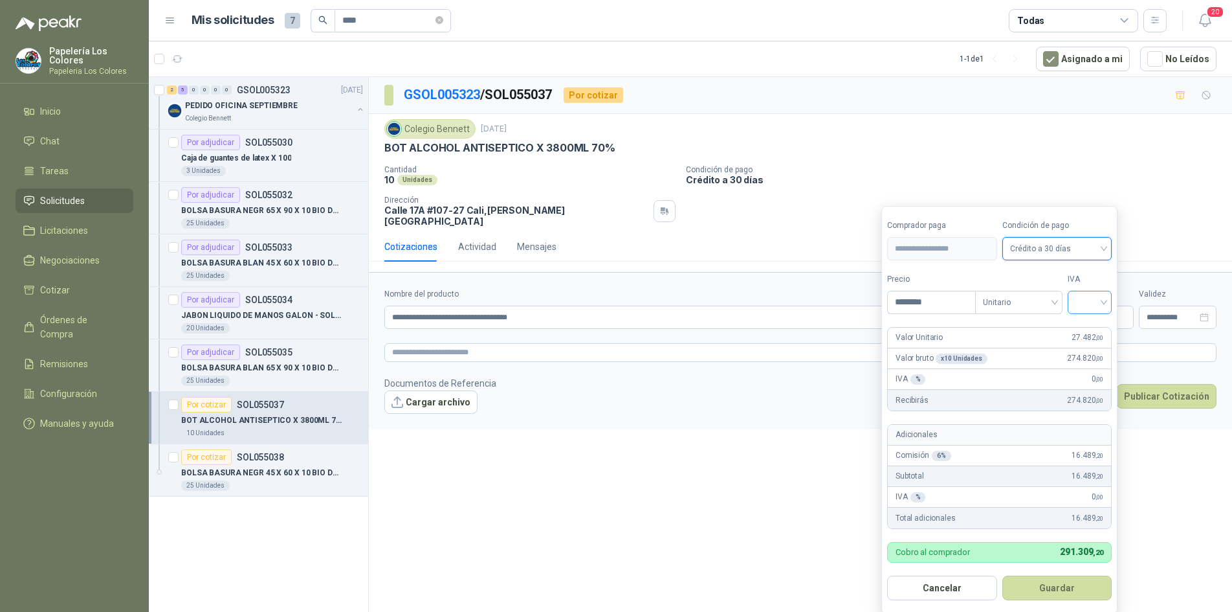
click at [1092, 299] on input "search" at bounding box center [1090, 300] width 28 height 19
click at [1091, 324] on div "19%" at bounding box center [1093, 329] width 24 height 14
click at [1050, 584] on button "Guardar" at bounding box center [1059, 587] width 111 height 25
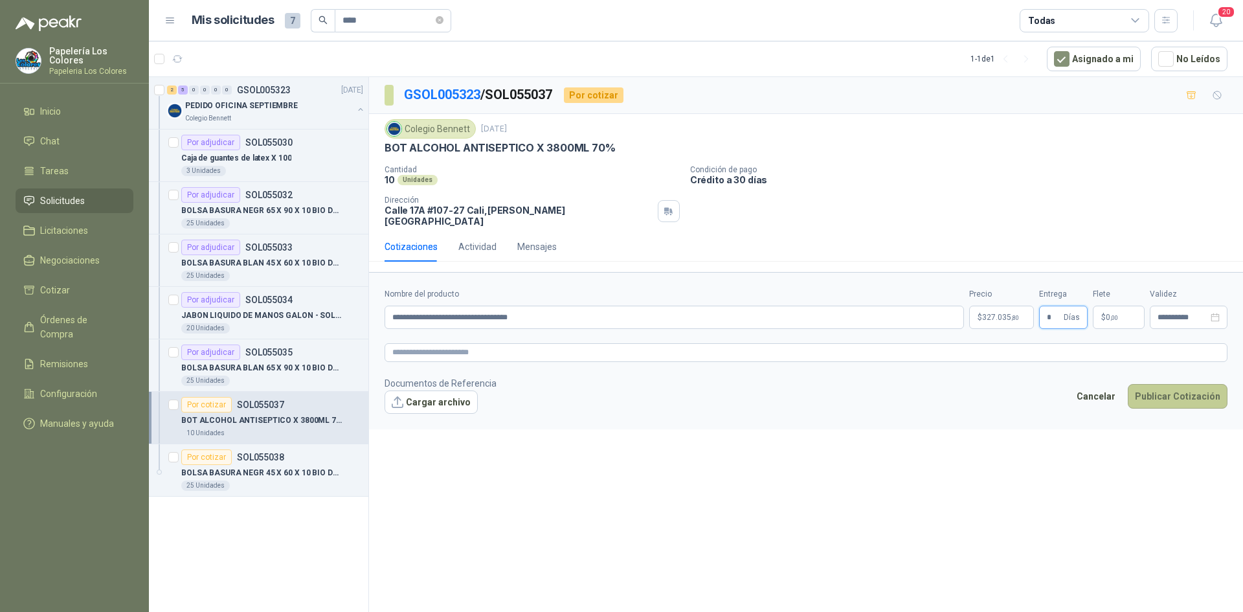
type input "*"
click at [1162, 384] on button "Publicar Cotización" at bounding box center [1177, 396] width 100 height 25
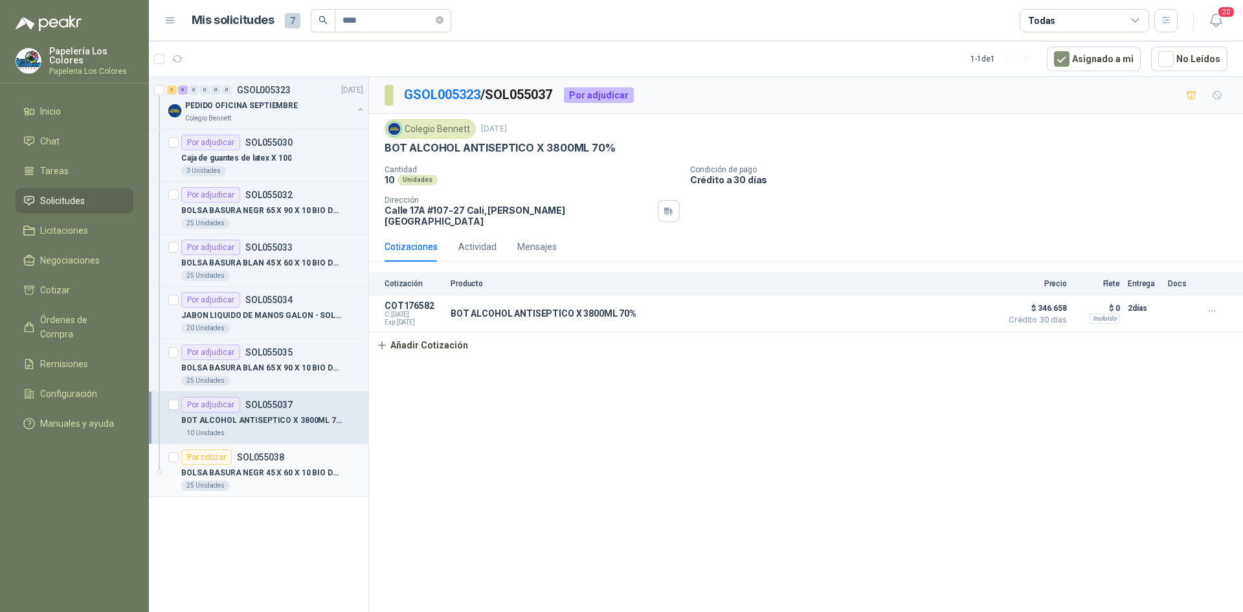
click at [209, 454] on div "Por cotizar" at bounding box center [206, 457] width 50 height 16
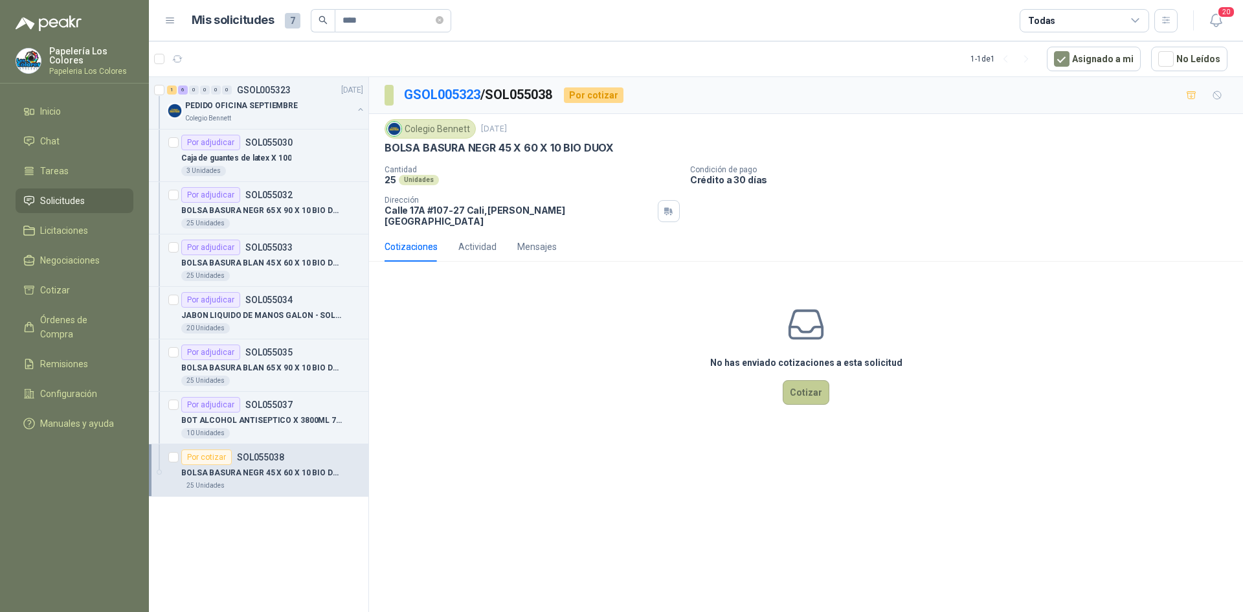
click at [812, 384] on button "Cotizar" at bounding box center [805, 392] width 47 height 25
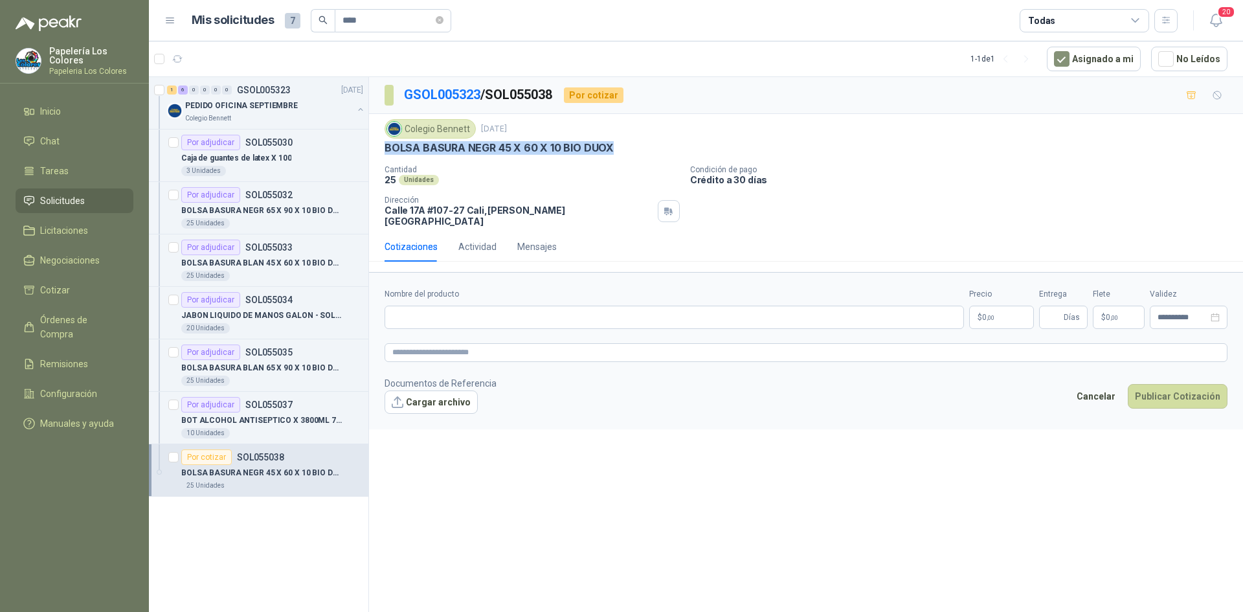
drag, startPoint x: 386, startPoint y: 147, endPoint x: 612, endPoint y: 153, distance: 225.9
click at [612, 153] on div "BOLSA BASURA NEGR 45 X 60 X 10 BIO DUOX" at bounding box center [805, 148] width 843 height 14
copy p "BOLSA BASURA NEGR 45 X 60 X 10 BIO DUOX"
click at [481, 307] on input "Nombre del producto" at bounding box center [673, 316] width 579 height 23
paste input "**********"
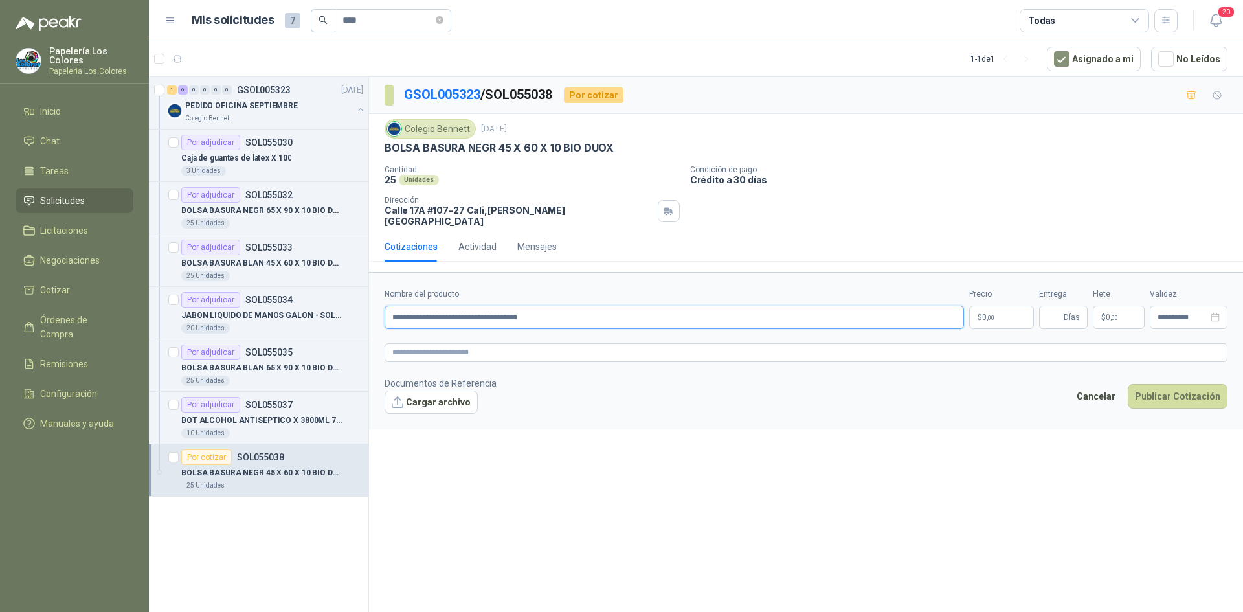
type input "**********"
click at [999, 304] on body "Papelería Los Colores Papeleria Los Colores Inicio Chat Tareas Solicitudes Lici…" at bounding box center [621, 306] width 1243 height 612
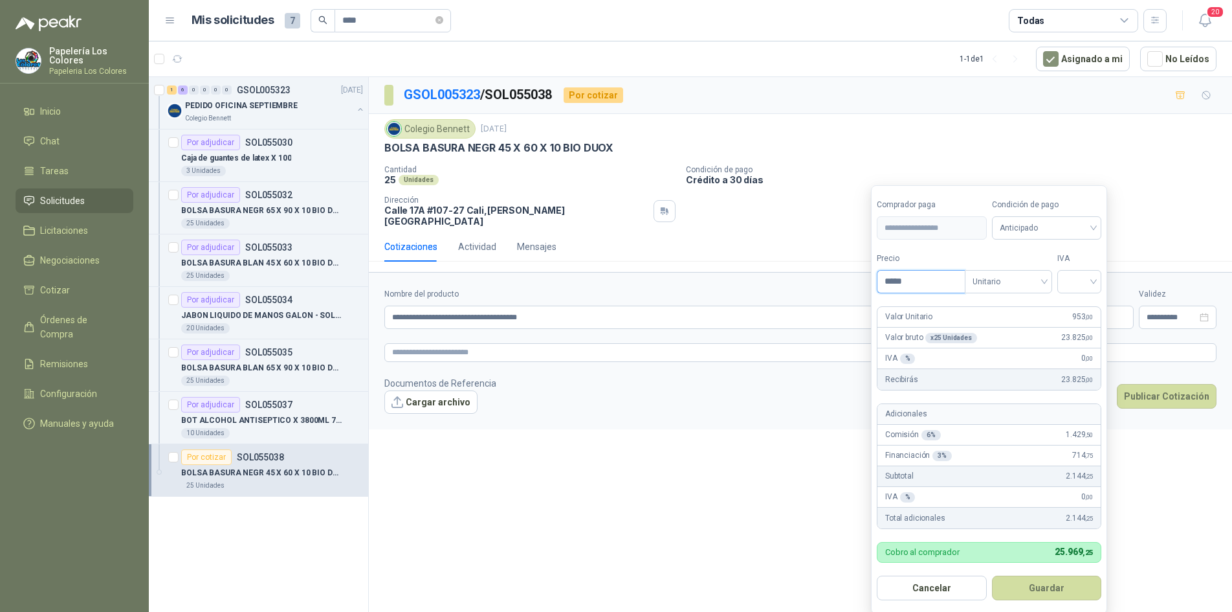
type input "*****"
click at [1050, 216] on div "Condición de pago Anticipado" at bounding box center [1047, 219] width 110 height 41
click at [1046, 230] on span "Anticipado" at bounding box center [1047, 227] width 94 height 19
click at [1032, 274] on div "Crédito a 30 días" at bounding box center [1049, 276] width 91 height 14
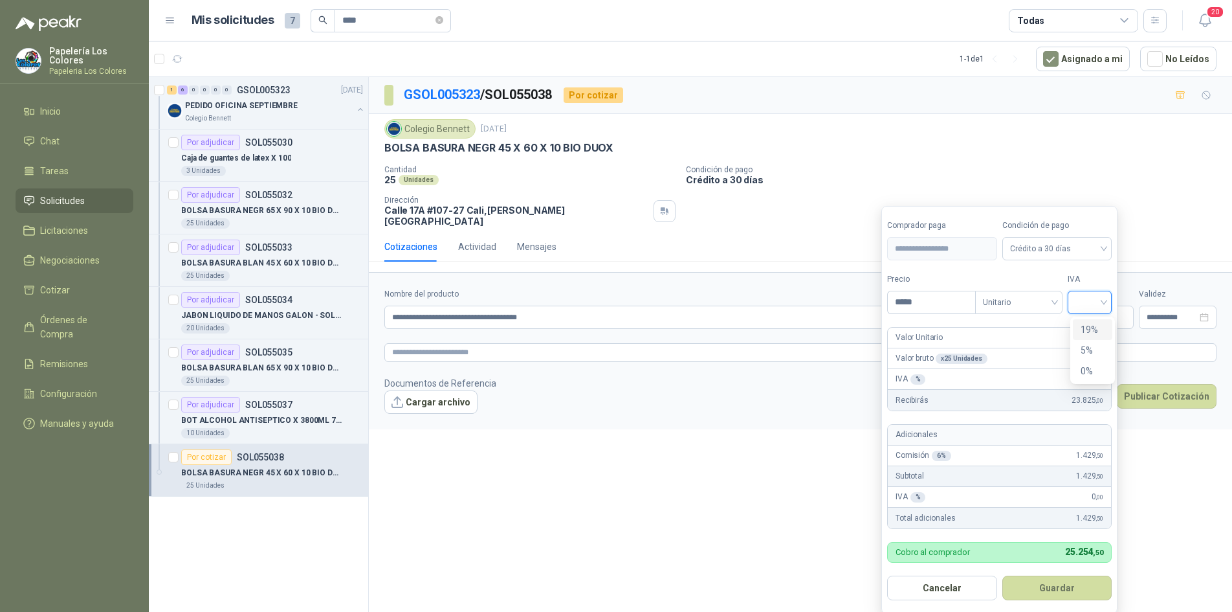
click at [1089, 297] on input "search" at bounding box center [1090, 300] width 28 height 19
click at [1090, 326] on div "19%" at bounding box center [1093, 329] width 24 height 14
click at [1036, 592] on button "Guardar" at bounding box center [1059, 587] width 111 height 25
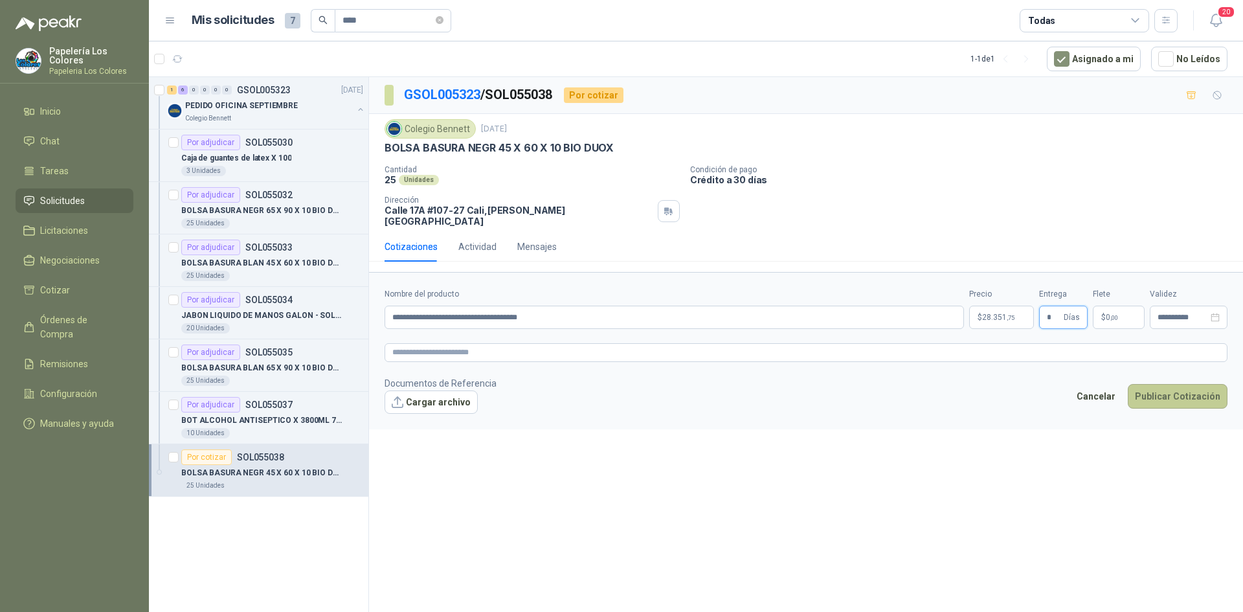
type input "*"
click at [1181, 389] on button "Publicar Cotización" at bounding box center [1177, 396] width 100 height 25
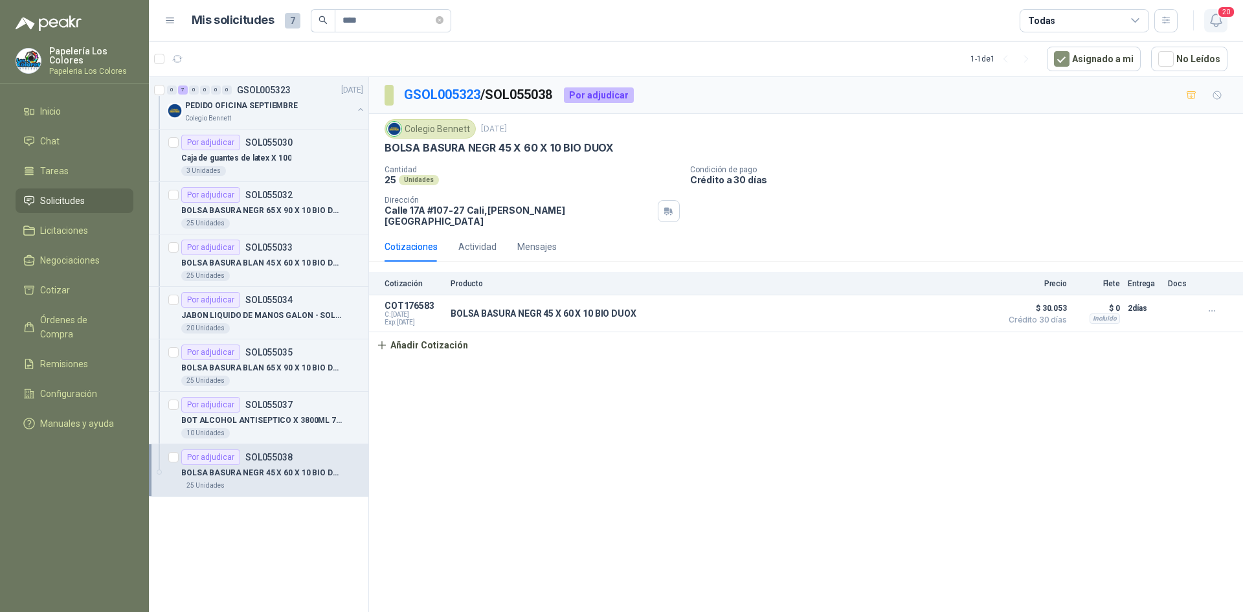
click at [1215, 15] on icon "button" at bounding box center [1216, 20] width 16 height 16
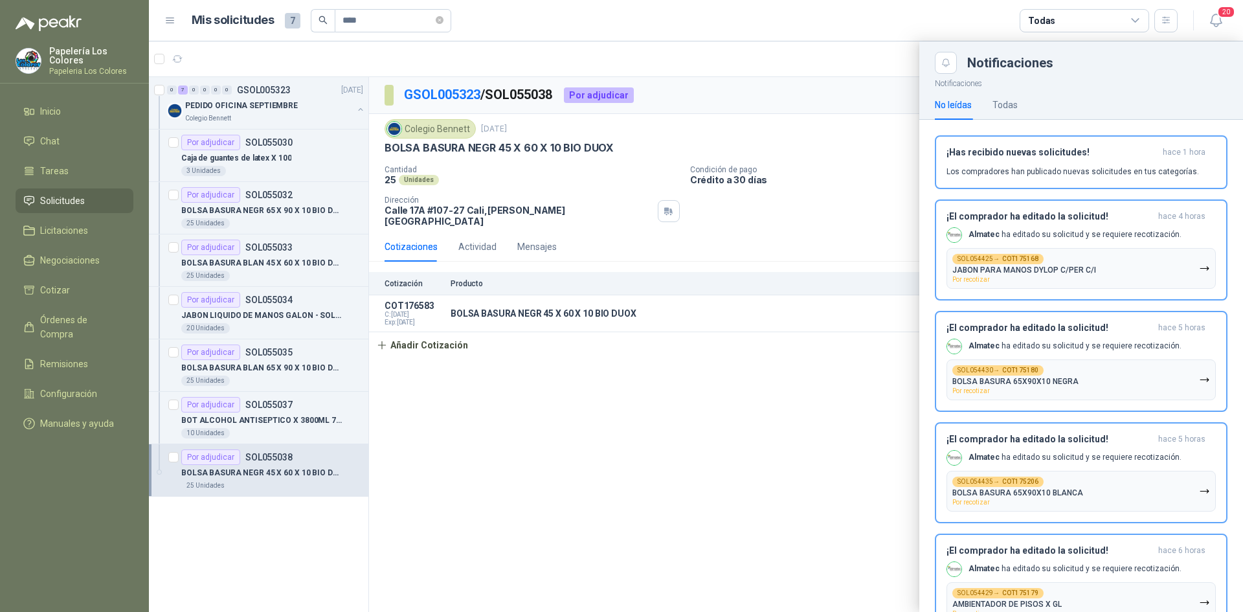
click at [841, 187] on div at bounding box center [696, 326] width 1094 height 570
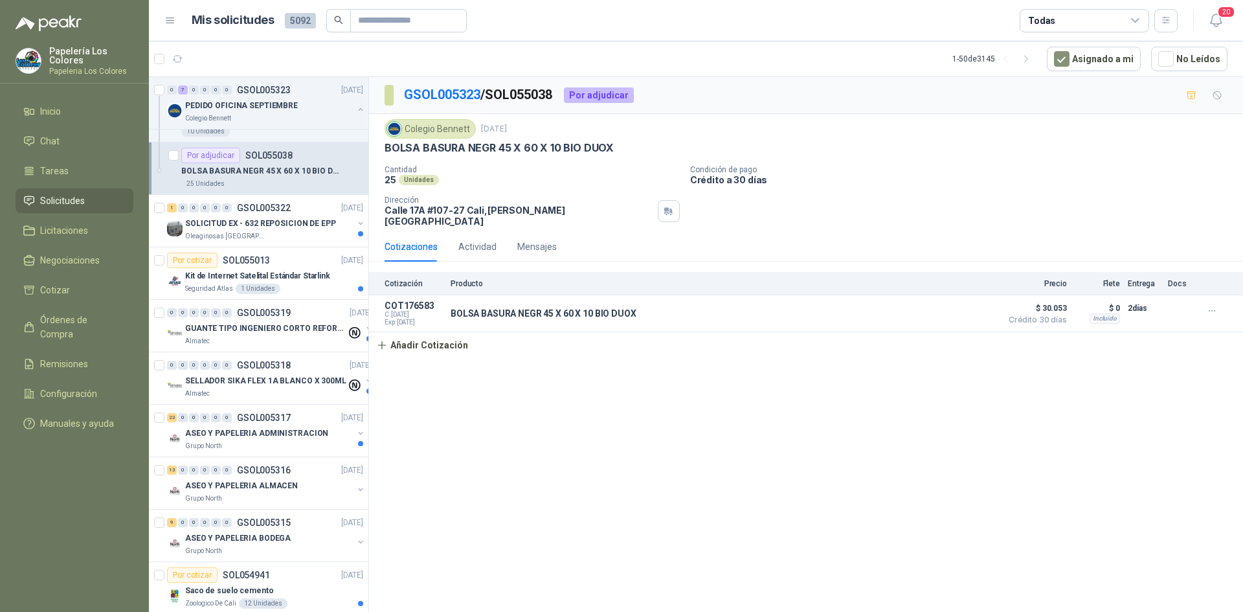
scroll to position [324, 0]
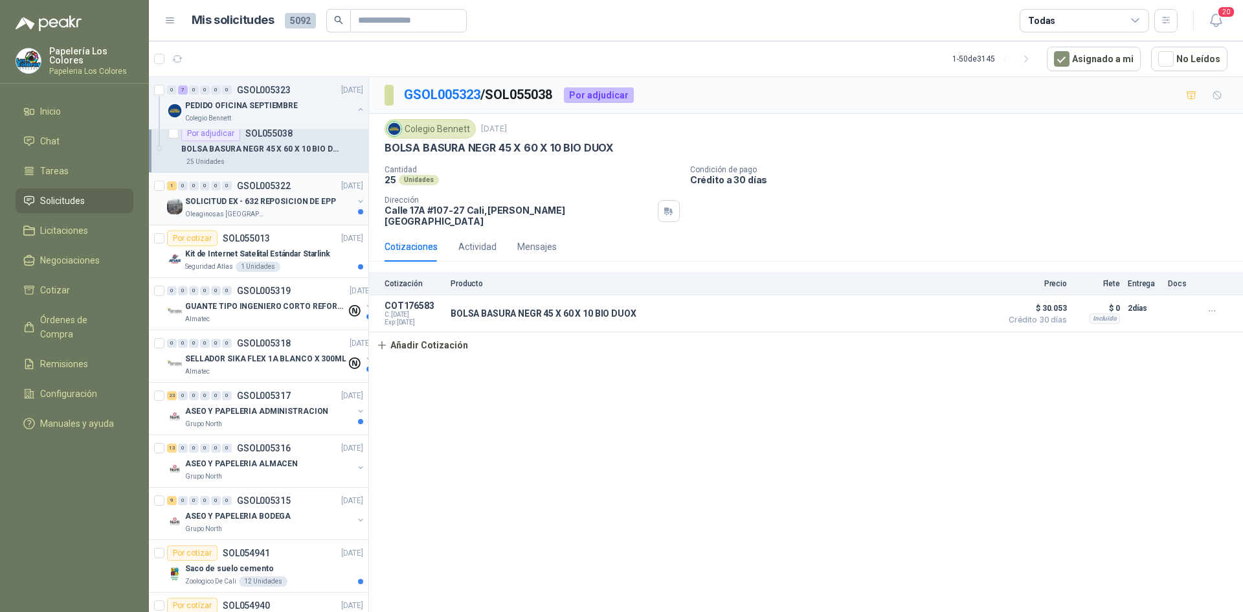
click at [300, 212] on div "Oleaginosas [GEOGRAPHIC_DATA][PERSON_NAME]" at bounding box center [269, 214] width 168 height 10
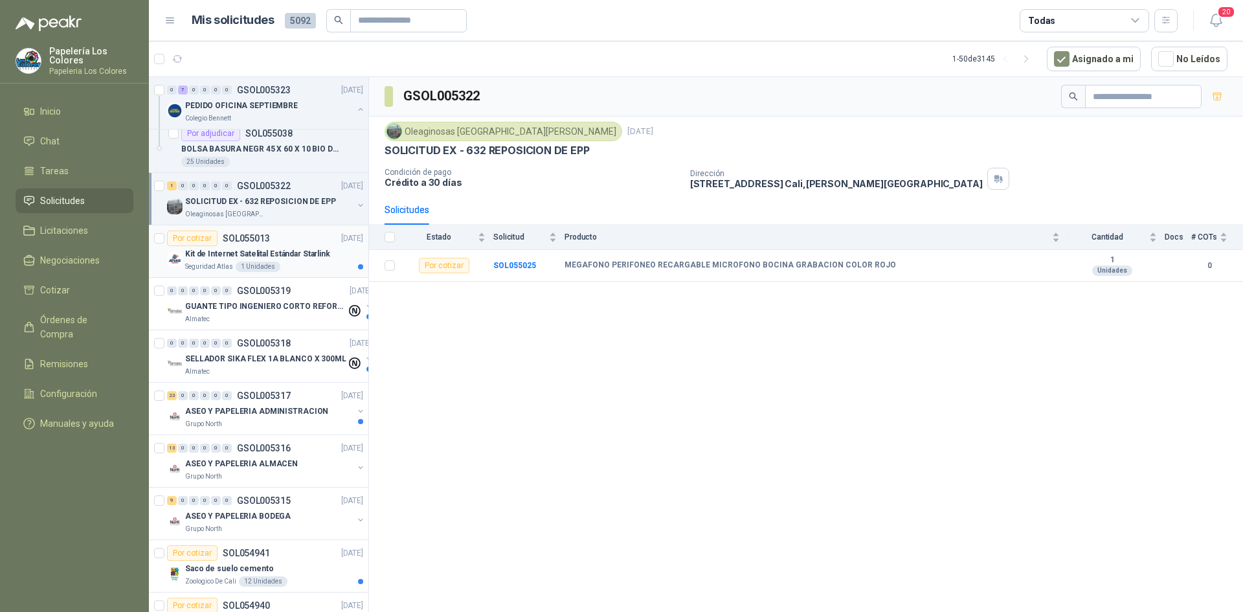
click at [297, 234] on div "Por cotizar SOL055013 05/09/25" at bounding box center [265, 238] width 196 height 16
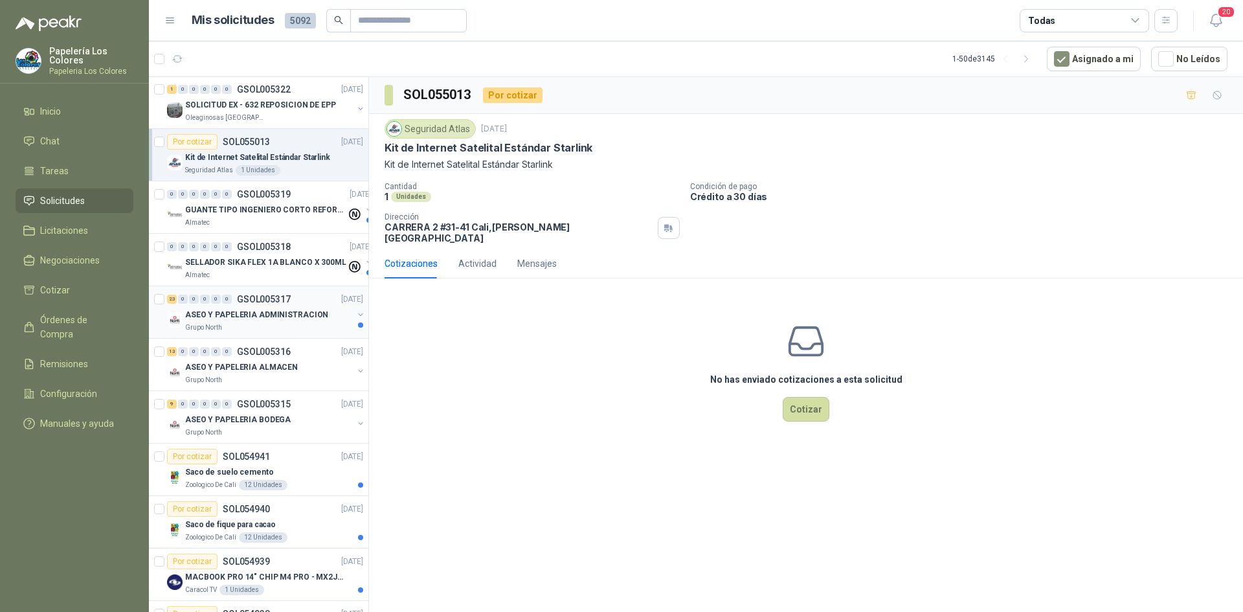
scroll to position [453, 0]
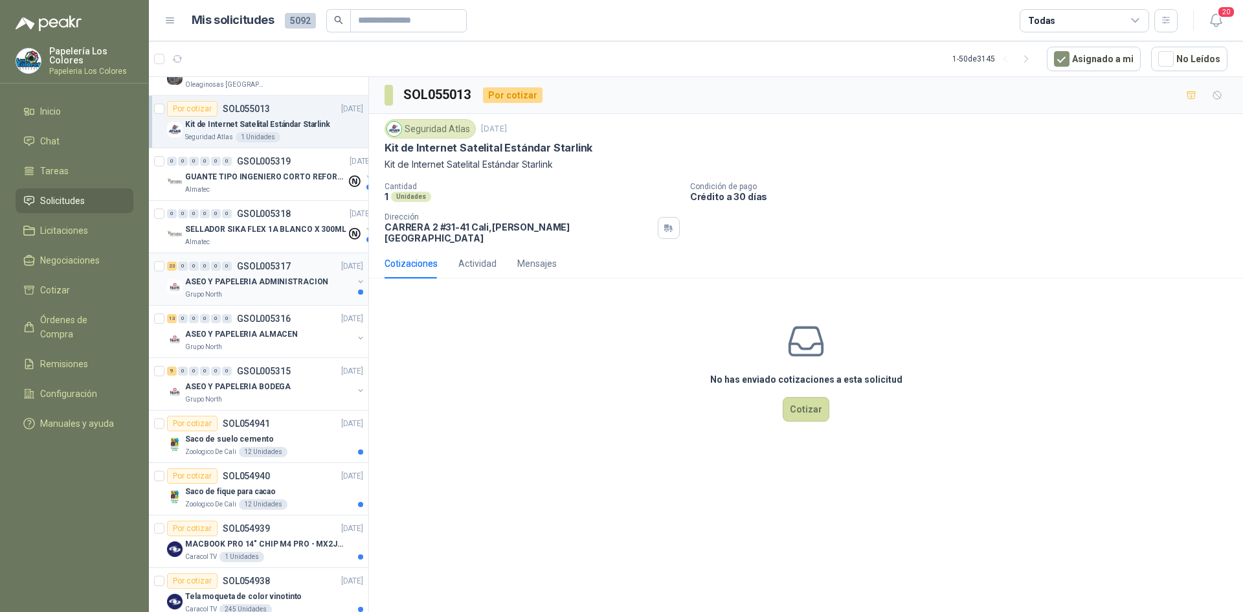
click at [308, 261] on div "23 0 0 0 0 0 GSOL005317 05/09/25" at bounding box center [266, 266] width 199 height 16
